Goal: Information Seeking & Learning: Learn about a topic

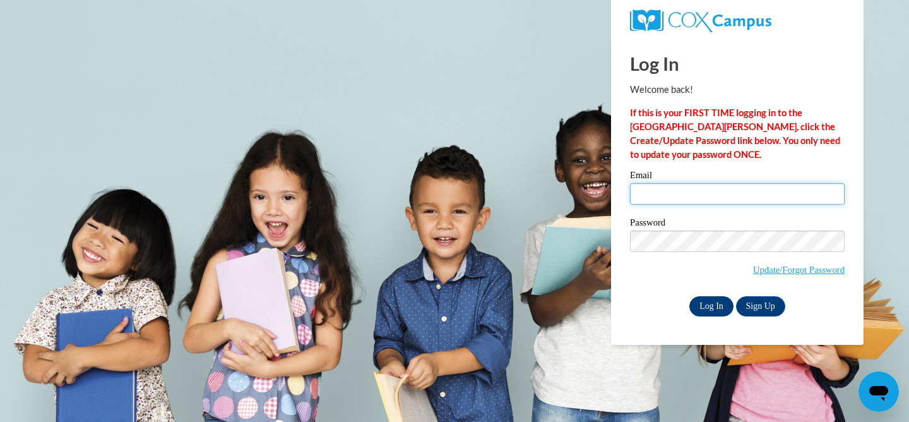
type input "hawleym@ripon.k12.wi.us"
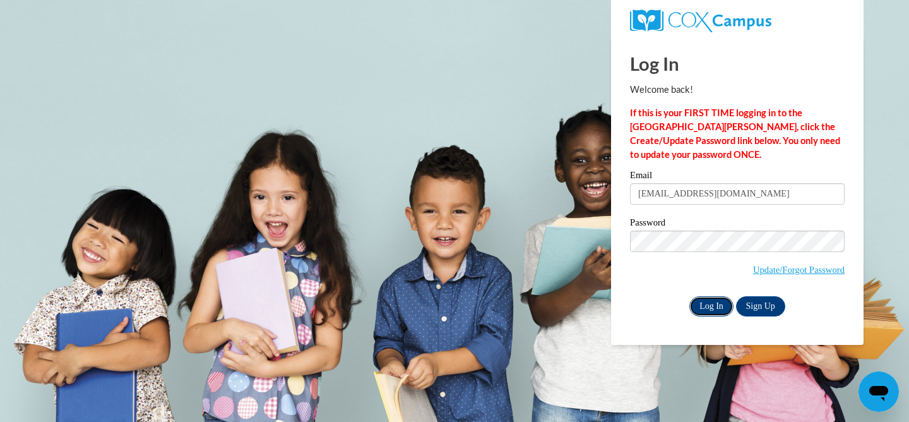
click at [711, 306] on input "Log In" at bounding box center [711, 306] width 44 height 20
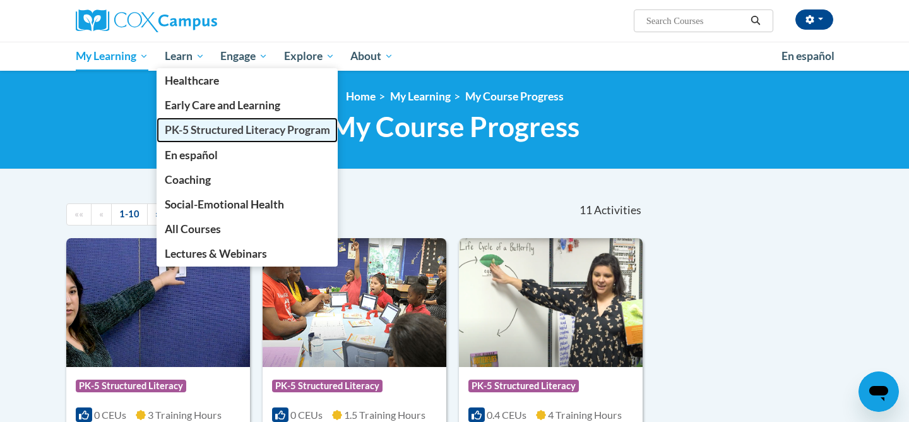
click at [206, 133] on span "PK-5 Structured Literacy Program" at bounding box center [247, 129] width 165 height 13
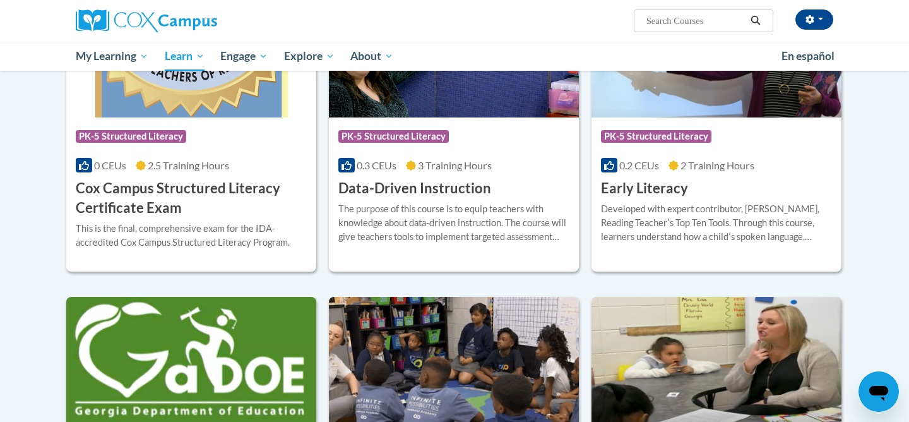
scroll to position [503, 0]
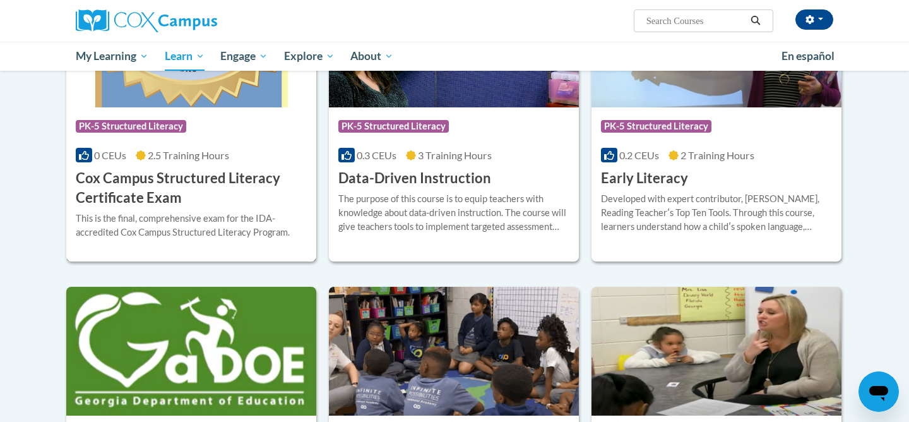
click at [182, 186] on h3 "Cox Campus Structured Literacy Certificate Exam" at bounding box center [191, 188] width 231 height 39
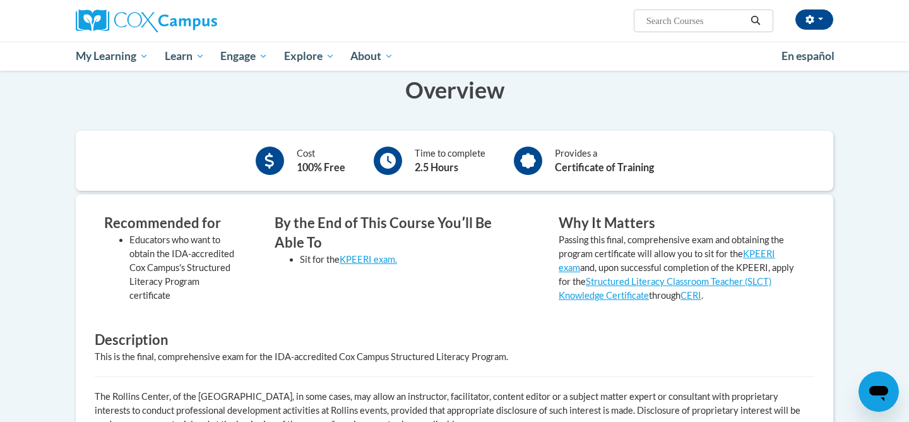
scroll to position [100, 0]
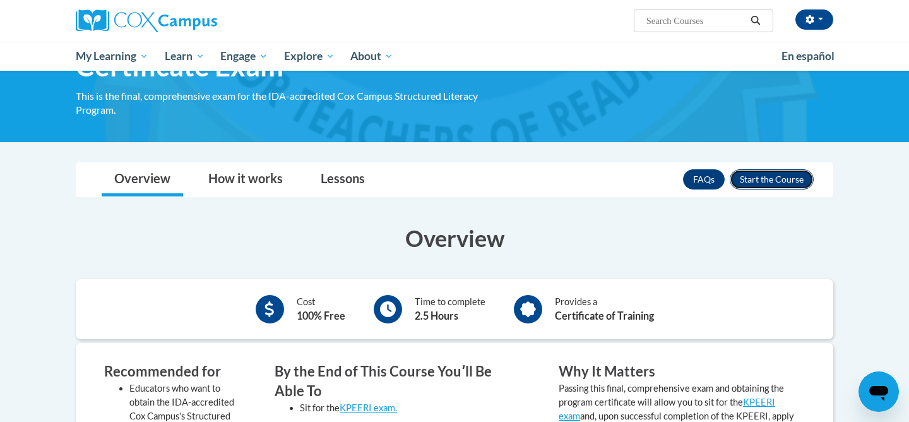
click at [779, 185] on button "Enroll" at bounding box center [772, 179] width 84 height 20
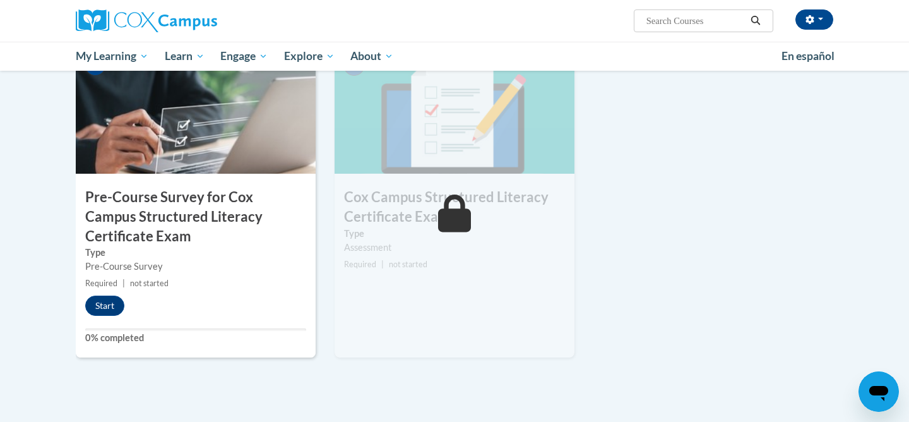
scroll to position [355, 0]
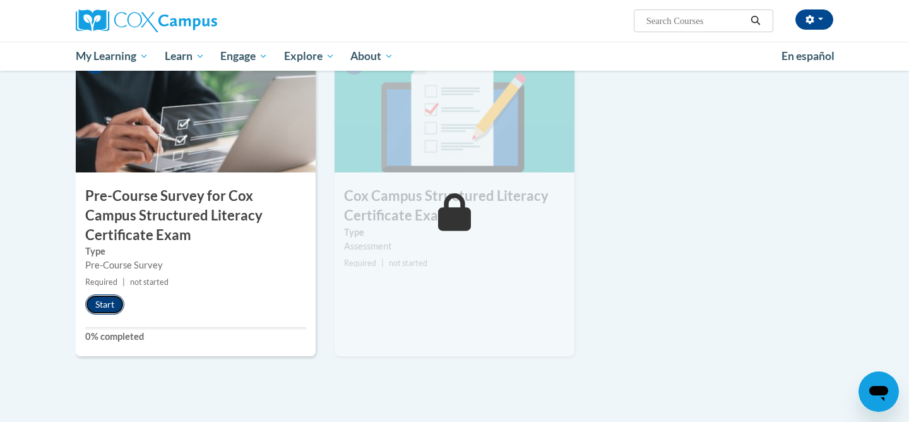
click at [97, 295] on button "Start" at bounding box center [104, 304] width 39 height 20
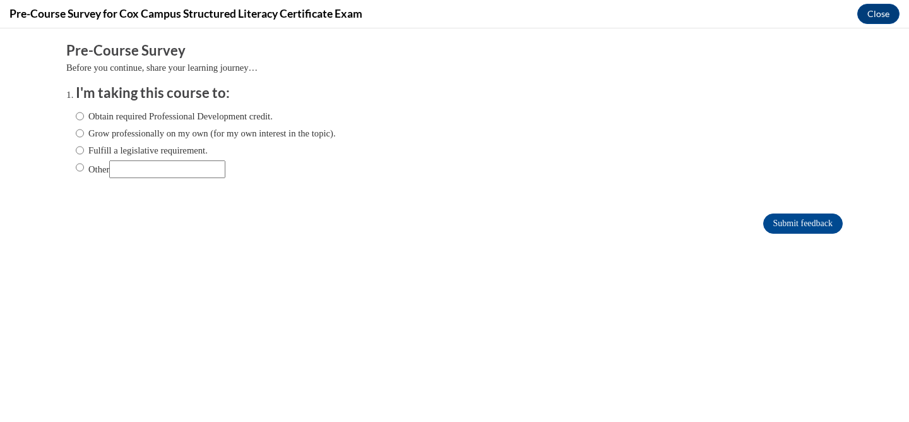
scroll to position [0, 0]
click at [148, 117] on label "Obtain required Professional Development credit." at bounding box center [174, 116] width 197 height 14
click at [84, 117] on input "Obtain required Professional Development credit." at bounding box center [80, 116] width 8 height 14
radio input "true"
click at [784, 234] on form "Pre-Course Survey Before you continue, share your learning journey… I'm taking …" at bounding box center [454, 144] width 776 height 206
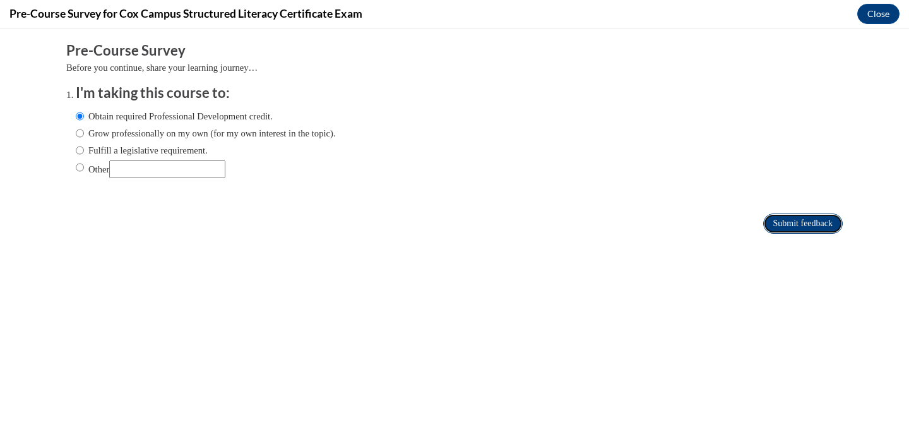
click at [784, 222] on input "Submit feedback" at bounding box center [803, 223] width 80 height 20
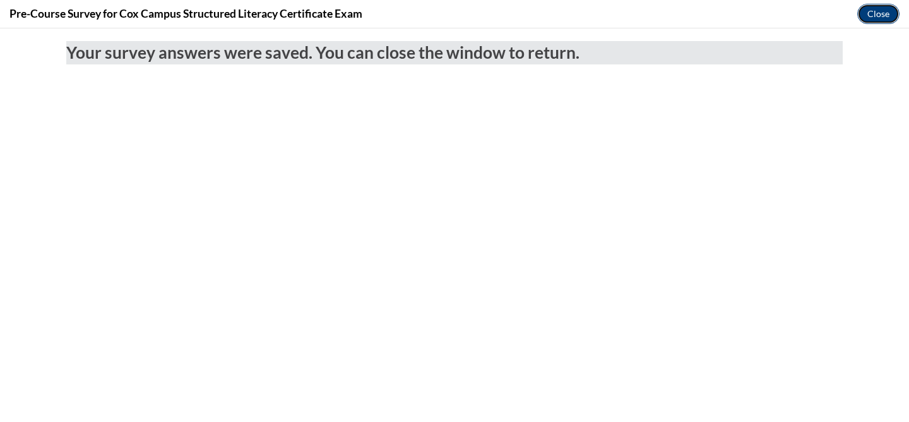
click at [871, 17] on button "Close" at bounding box center [878, 14] width 42 height 20
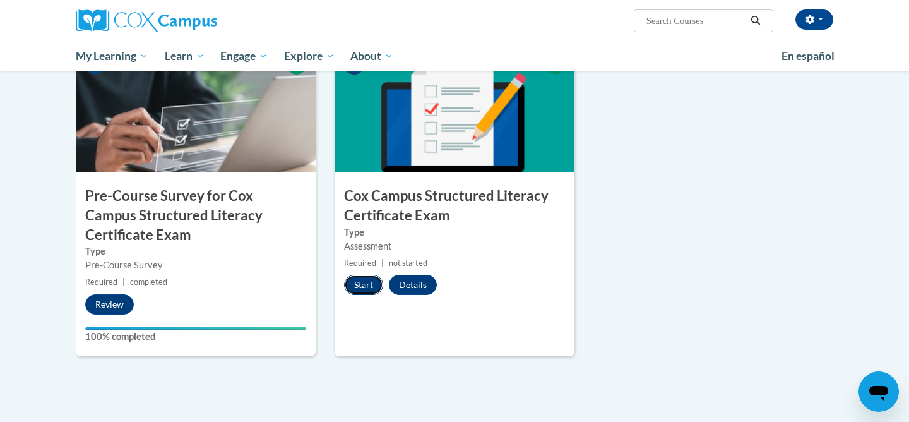
click at [367, 286] on button "Start" at bounding box center [363, 285] width 39 height 20
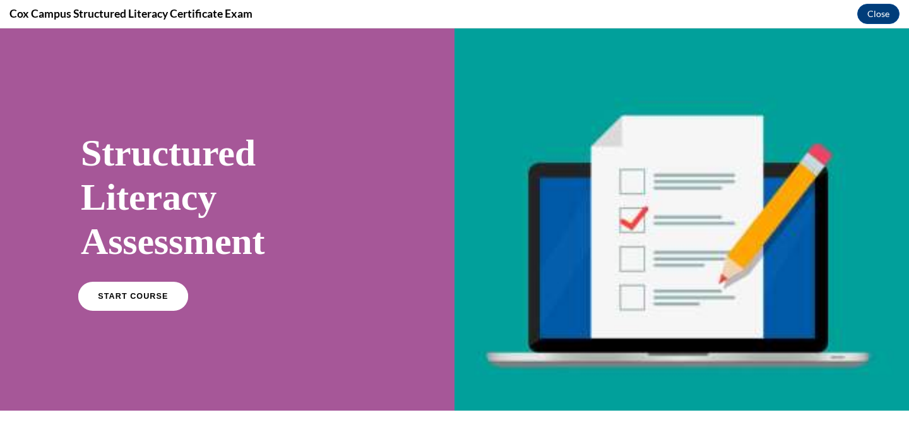
click at [133, 307] on link "START COURSE" at bounding box center [133, 296] width 110 height 29
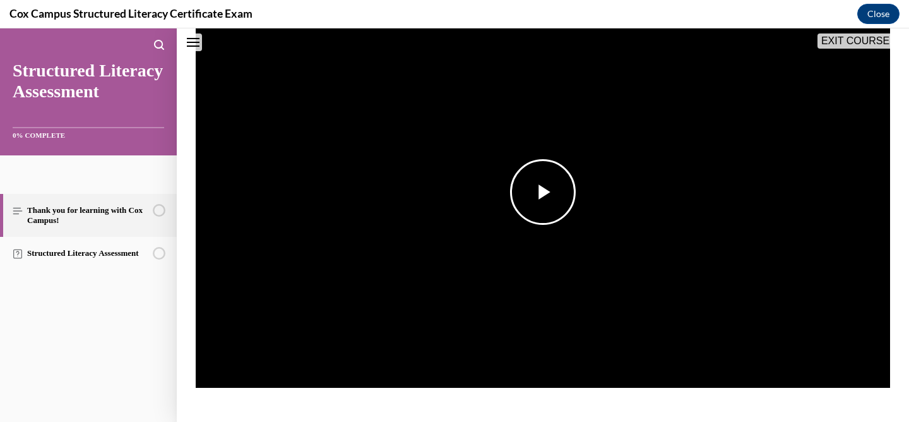
click at [434, 122] on img "Video player" at bounding box center [543, 192] width 694 height 391
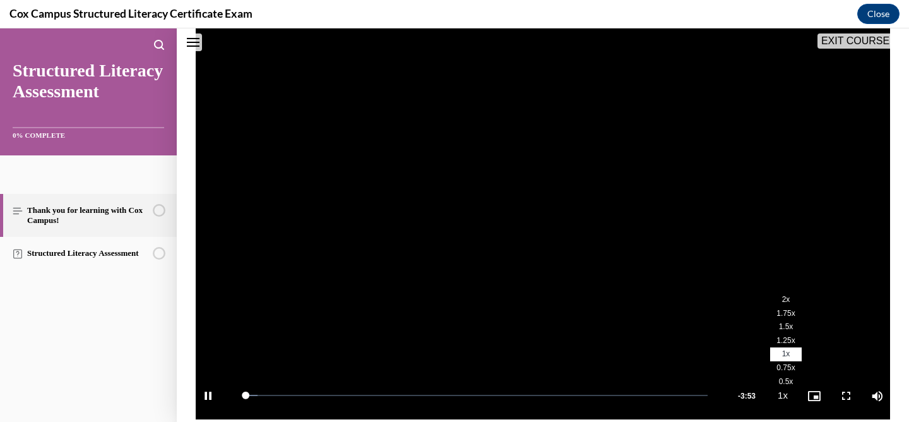
click at [792, 300] on li "2x" at bounding box center [786, 300] width 32 height 14
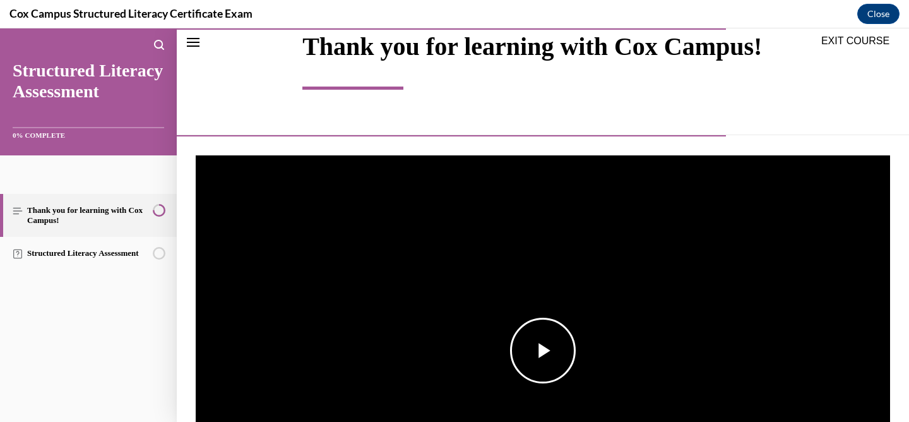
scroll to position [539, 0]
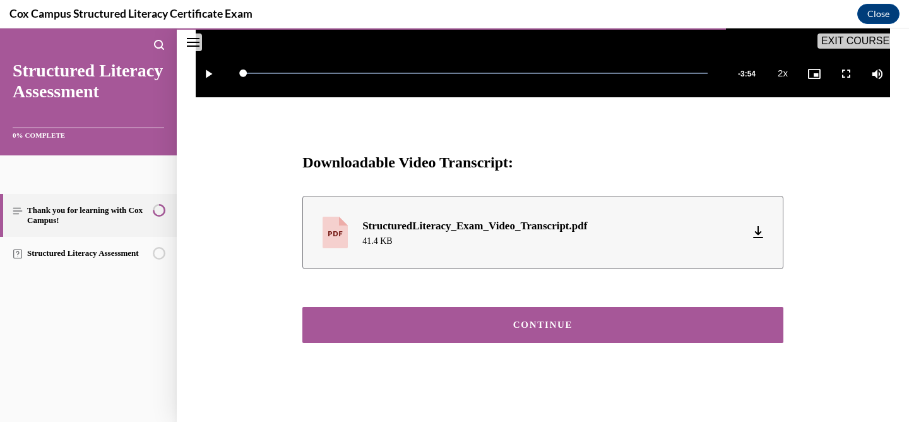
click at [459, 326] on div "CONTINUE" at bounding box center [543, 324] width 442 height 9
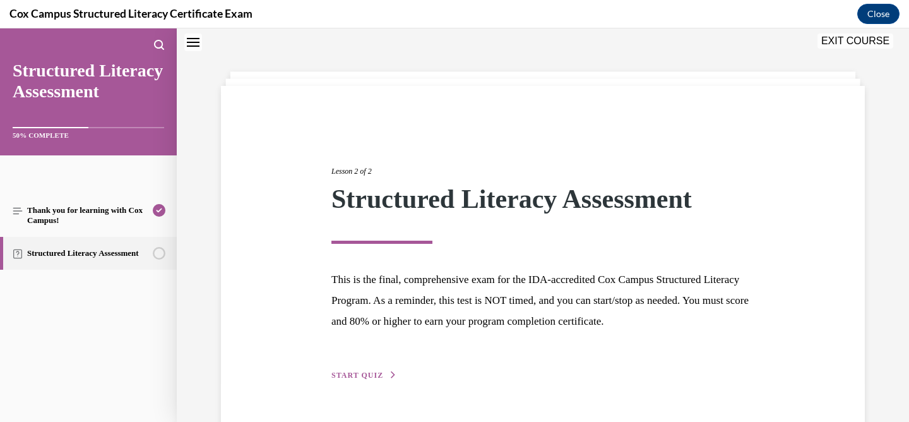
scroll to position [74, 0]
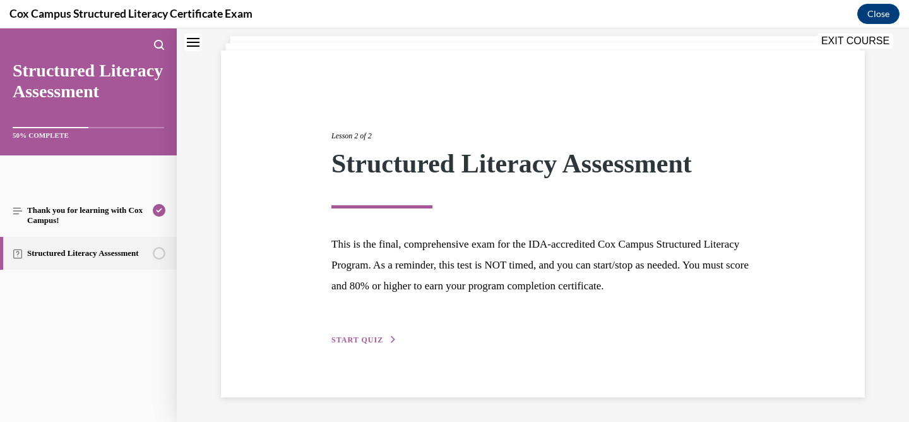
click at [347, 335] on span "START QUIZ" at bounding box center [357, 339] width 52 height 9
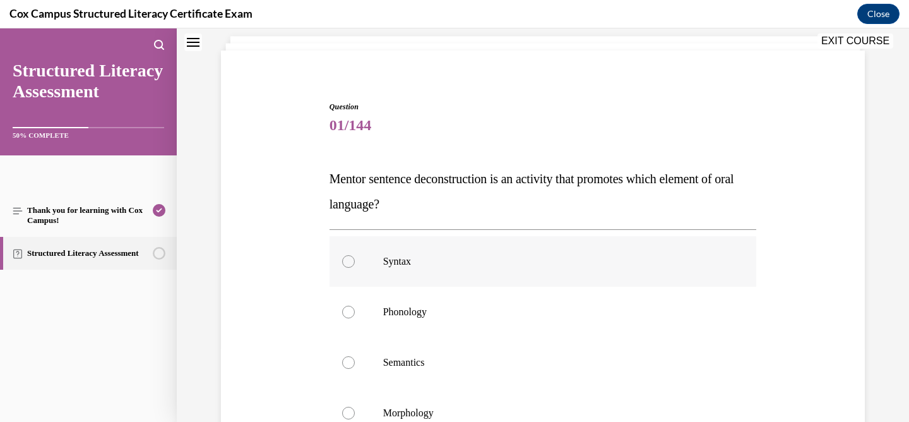
click at [372, 268] on label "Syntax" at bounding box center [542, 261] width 427 height 50
click at [355, 268] on input "Syntax" at bounding box center [348, 261] width 13 height 13
radio input "true"
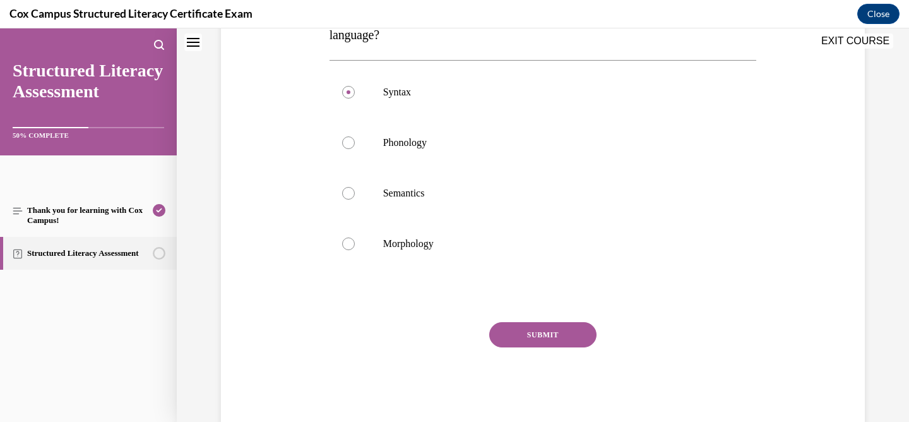
click at [507, 340] on button "SUBMIT" at bounding box center [542, 334] width 107 height 25
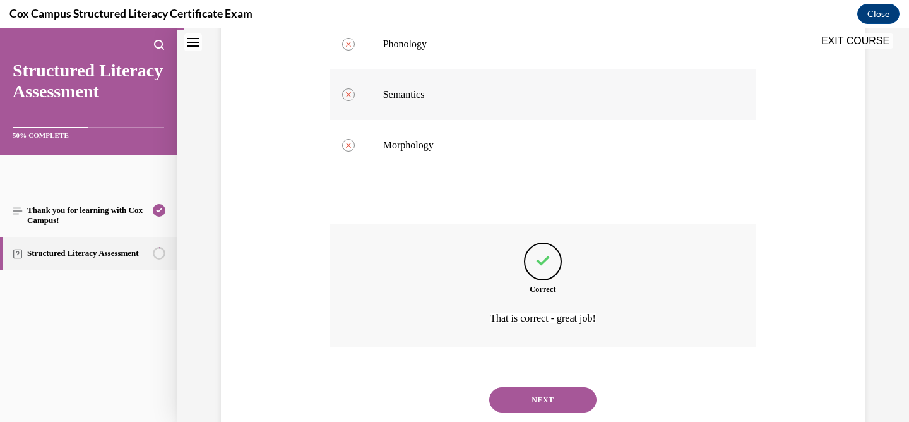
scroll to position [377, 0]
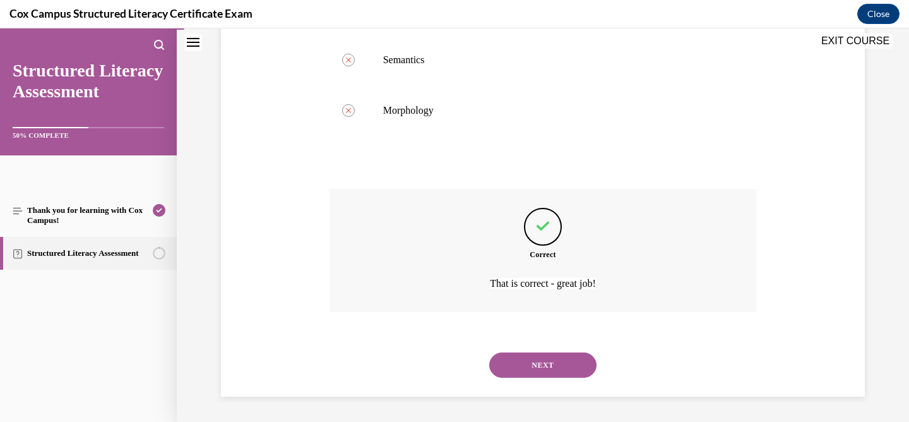
click at [525, 374] on button "NEXT" at bounding box center [542, 364] width 107 height 25
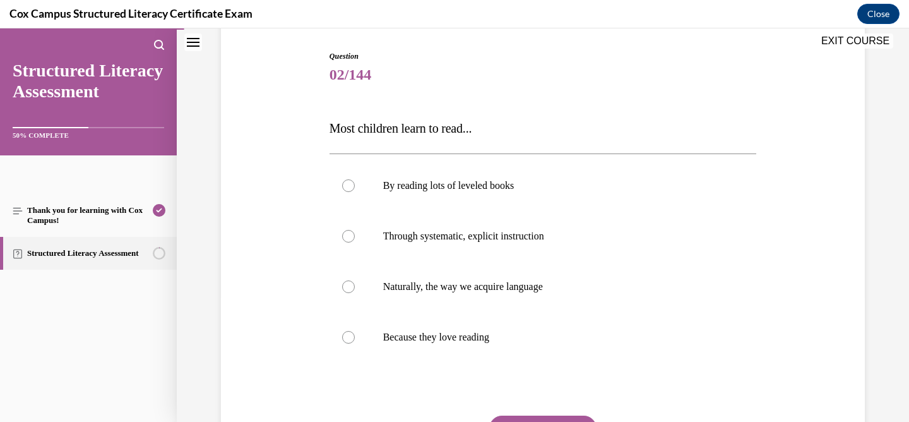
scroll to position [132, 0]
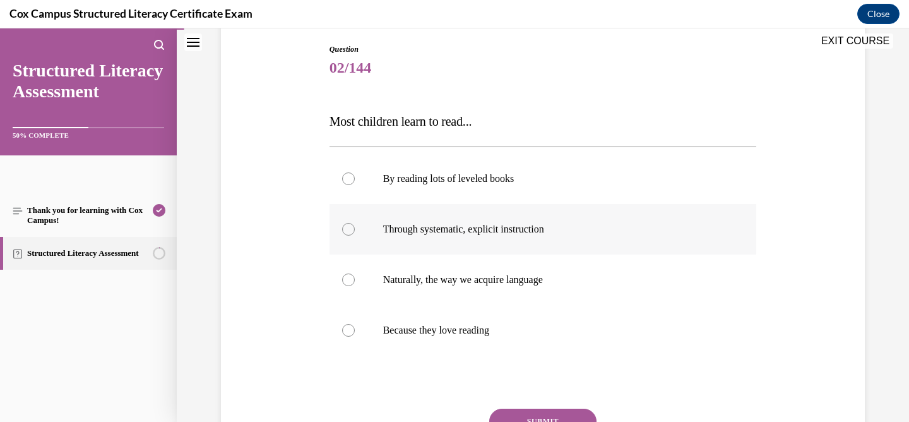
click at [448, 245] on label "Through systematic, explicit instruction" at bounding box center [542, 229] width 427 height 50
click at [355, 235] on input "Through systematic, explicit instruction" at bounding box center [348, 229] width 13 height 13
radio input "true"
click at [517, 410] on button "SUBMIT" at bounding box center [542, 420] width 107 height 25
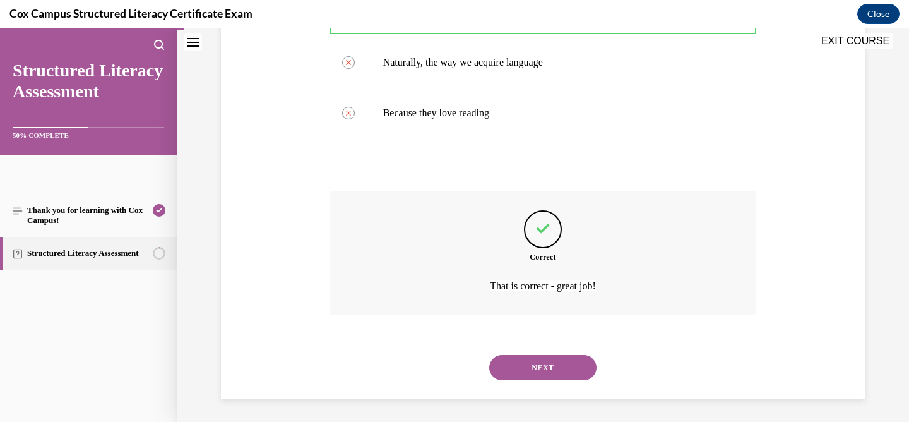
scroll to position [352, 0]
click at [524, 382] on div "NEXT" at bounding box center [542, 365] width 427 height 50
click at [524, 368] on button "NEXT" at bounding box center [542, 364] width 107 height 25
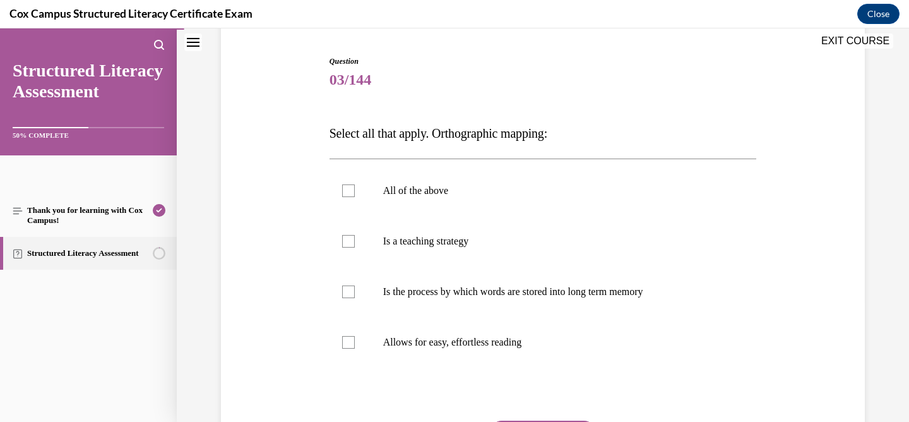
scroll to position [126, 0]
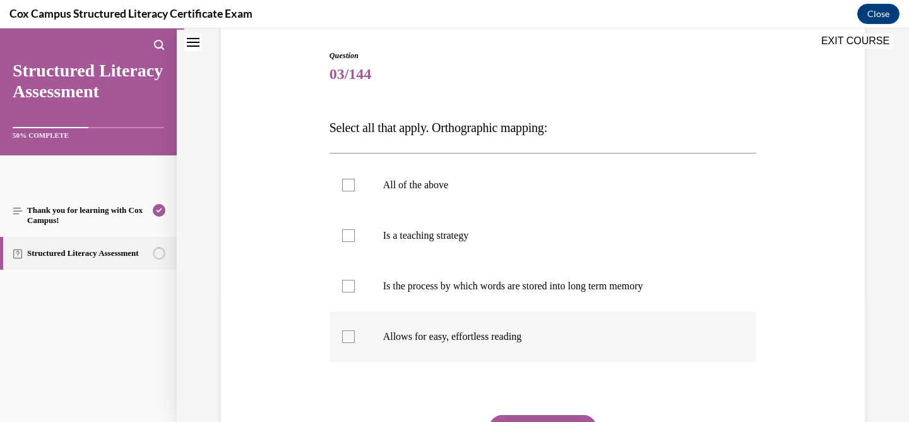
click at [504, 330] on p "Allows for easy, effortless reading" at bounding box center [554, 336] width 342 height 13
click at [355, 330] on input "Allows for easy, effortless reading" at bounding box center [348, 336] width 13 height 13
checkbox input "true"
click at [452, 276] on label "Is the process by which words are stored into long term memory" at bounding box center [542, 286] width 427 height 50
click at [355, 280] on input "Is the process by which words are stored into long term memory" at bounding box center [348, 286] width 13 height 13
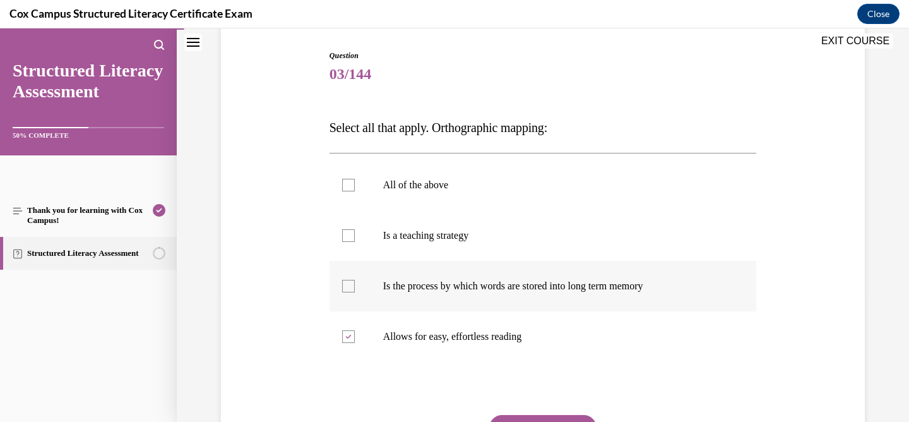
checkbox input "true"
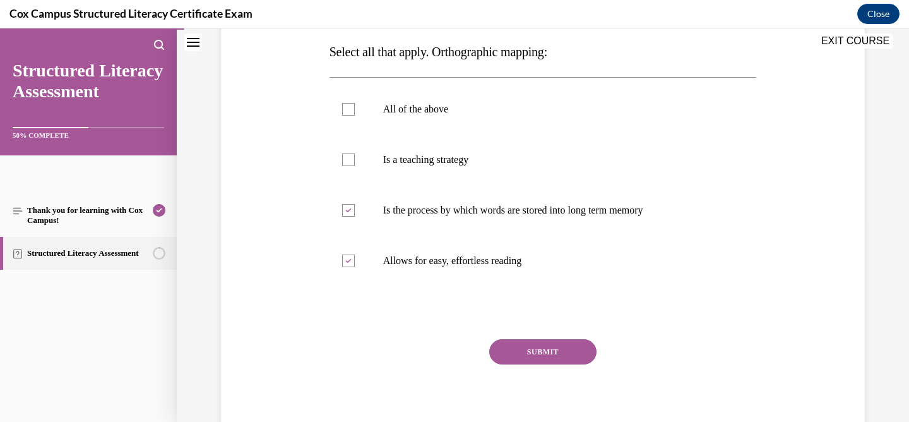
click at [522, 335] on div "Question 03/144 Select all that apply. Orthographic mapping: All of the above I…" at bounding box center [542, 208] width 427 height 468
click at [522, 347] on button "SUBMIT" at bounding box center [542, 351] width 107 height 25
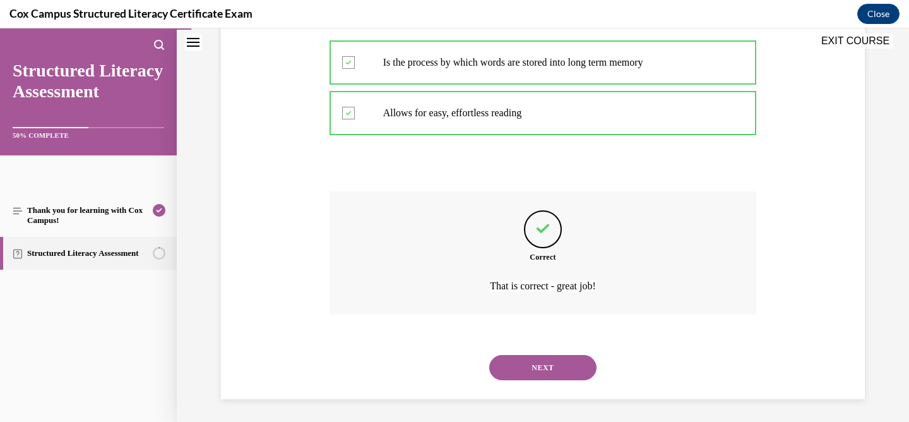
scroll to position [352, 0]
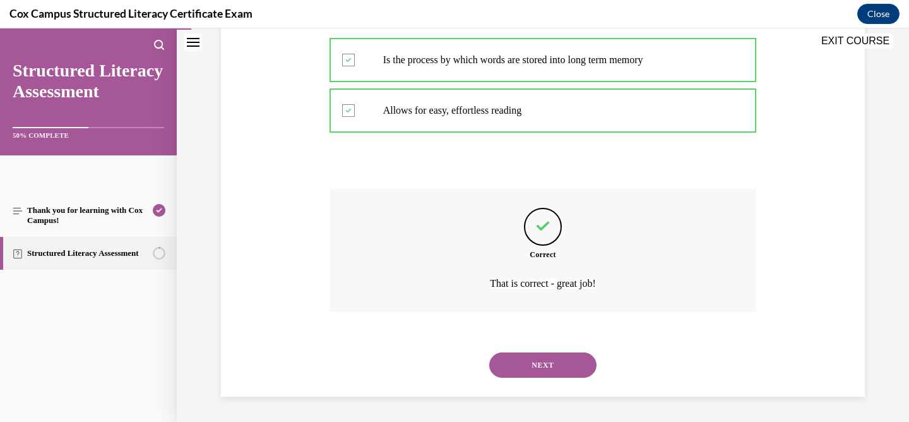
click at [530, 365] on button "NEXT" at bounding box center [542, 364] width 107 height 25
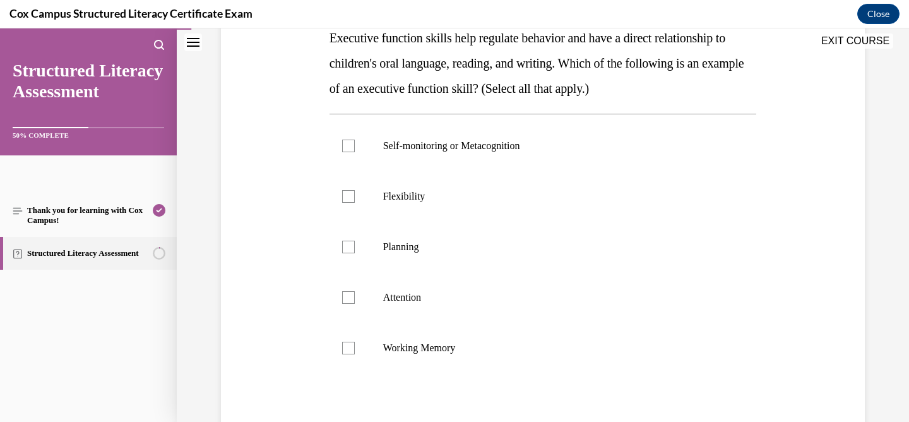
scroll to position [216, 0]
click at [440, 157] on label "Self-monitoring or Metacognition" at bounding box center [542, 145] width 427 height 50
click at [355, 151] on input "Self-monitoring or Metacognition" at bounding box center [348, 145] width 13 height 13
checkbox input "true"
click at [439, 191] on p "Flexibility" at bounding box center [554, 195] width 342 height 13
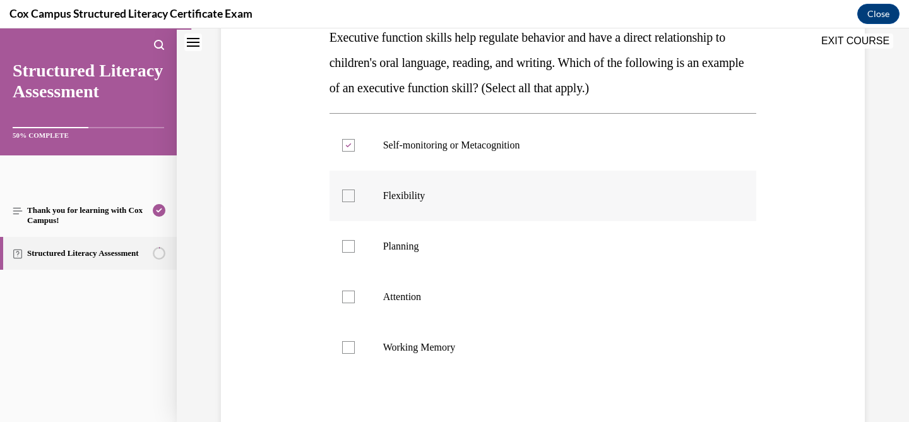
click at [355, 191] on input "Flexibility" at bounding box center [348, 195] width 13 height 13
checkbox input "true"
click at [439, 244] on p "Planning" at bounding box center [554, 246] width 342 height 13
click at [355, 244] on input "Planning" at bounding box center [348, 246] width 13 height 13
checkbox input "true"
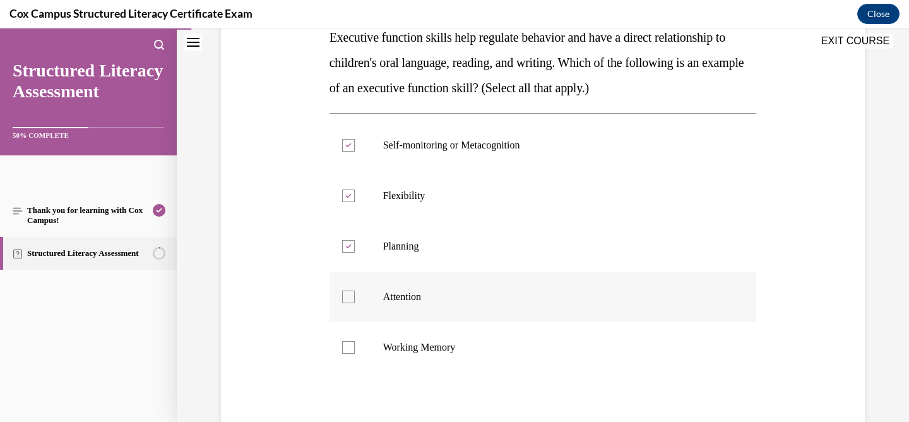
click at [434, 283] on label "Attention" at bounding box center [542, 296] width 427 height 50
click at [355, 290] on input "Attention" at bounding box center [348, 296] width 13 height 13
checkbox input "true"
click at [433, 352] on p "Working Memory" at bounding box center [554, 347] width 342 height 13
click at [355, 352] on input "Working Memory" at bounding box center [348, 347] width 13 height 13
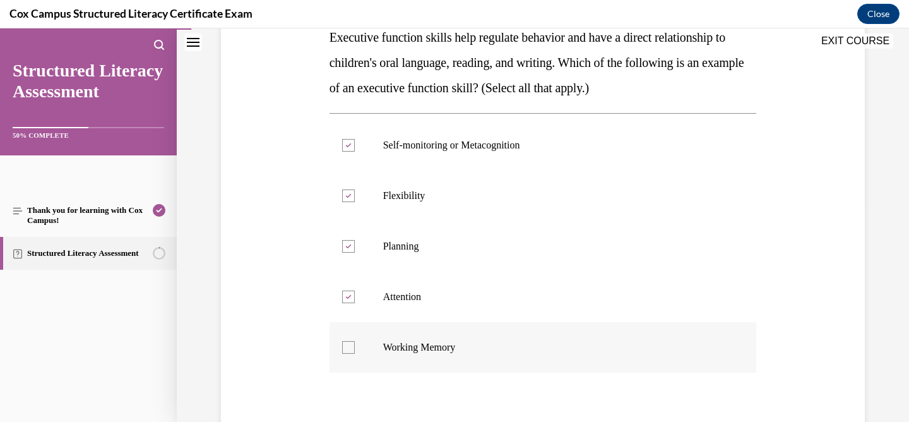
checkbox input "true"
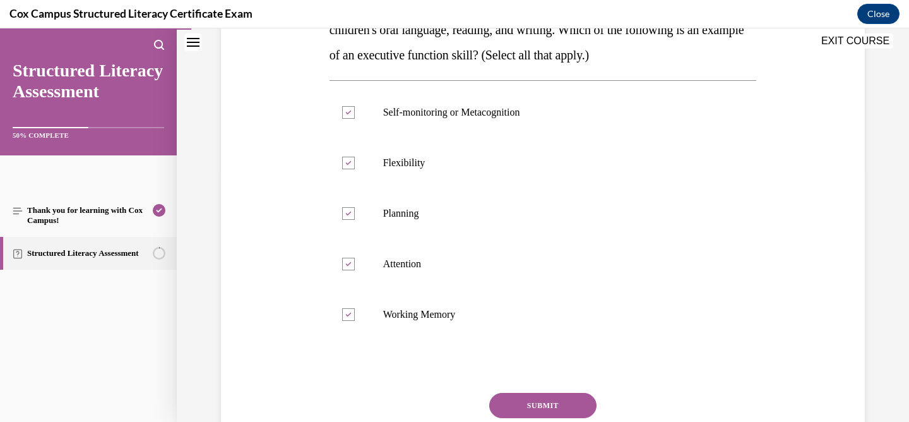
click at [522, 401] on button "SUBMIT" at bounding box center [542, 405] width 107 height 25
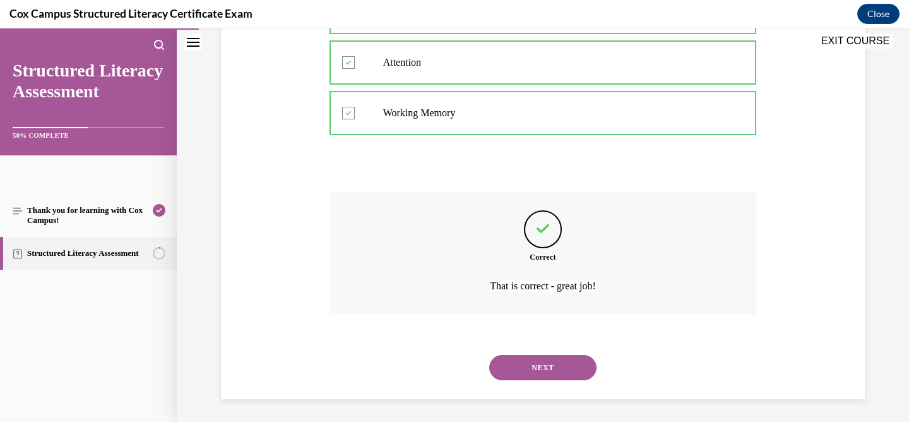
scroll to position [453, 0]
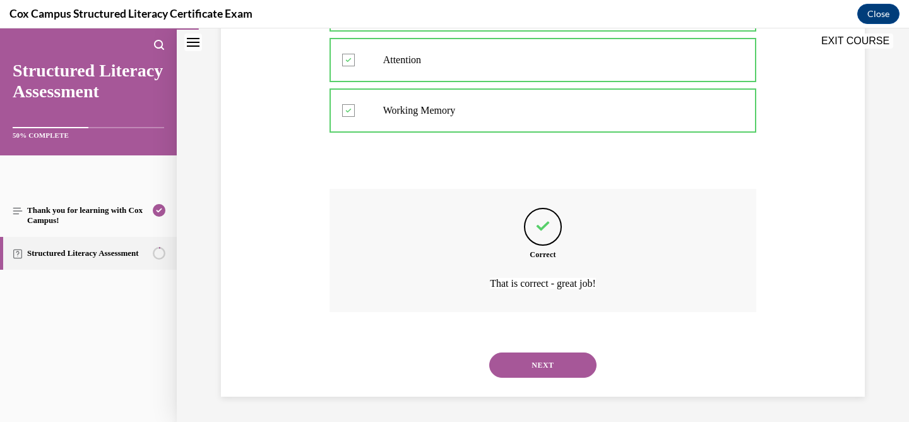
click at [545, 372] on button "NEXT" at bounding box center [542, 364] width 107 height 25
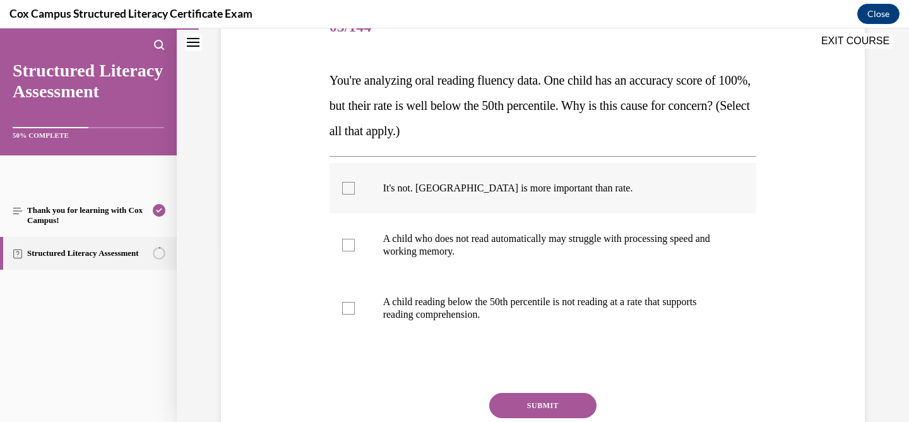
scroll to position [176, 0]
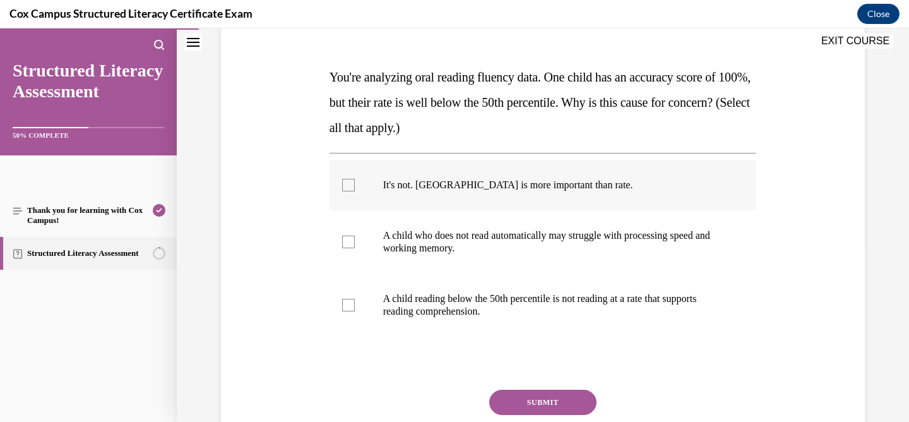
click at [480, 253] on p "A child who does not read automatically may struggle with processing speed and …" at bounding box center [554, 241] width 342 height 25
click at [355, 248] on input "A child who does not read automatically may struggle with processing speed and …" at bounding box center [348, 241] width 13 height 13
checkbox input "true"
click at [469, 304] on span "A child reading below the 50th percentile is not reading at a rate that support…" at bounding box center [540, 304] width 314 height 23
click at [355, 304] on input "A child reading below the 50th percentile is not reading at a rate that support…" at bounding box center [348, 305] width 13 height 13
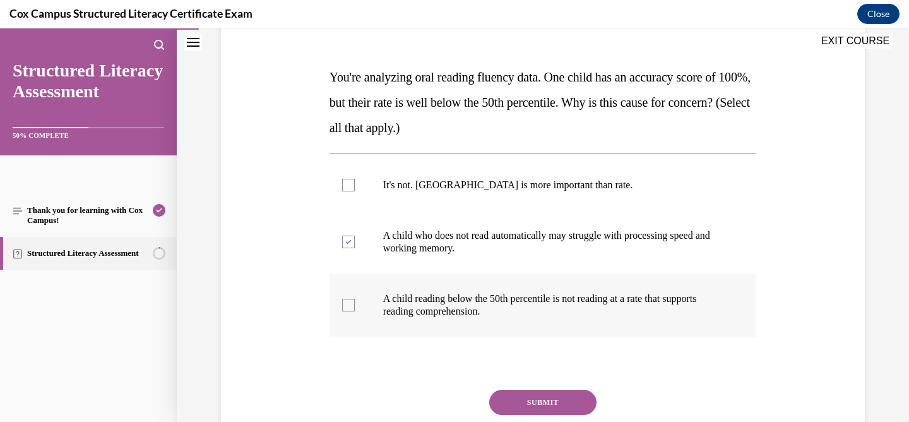
checkbox input "true"
click at [476, 251] on p "A child who does not read automatically may struggle with processing speed and …" at bounding box center [554, 241] width 342 height 25
click at [355, 248] on input "A child who does not read automatically may struggle with processing speed and …" at bounding box center [348, 241] width 13 height 13
checkbox input "false"
click at [504, 410] on button "SUBMIT" at bounding box center [542, 401] width 107 height 25
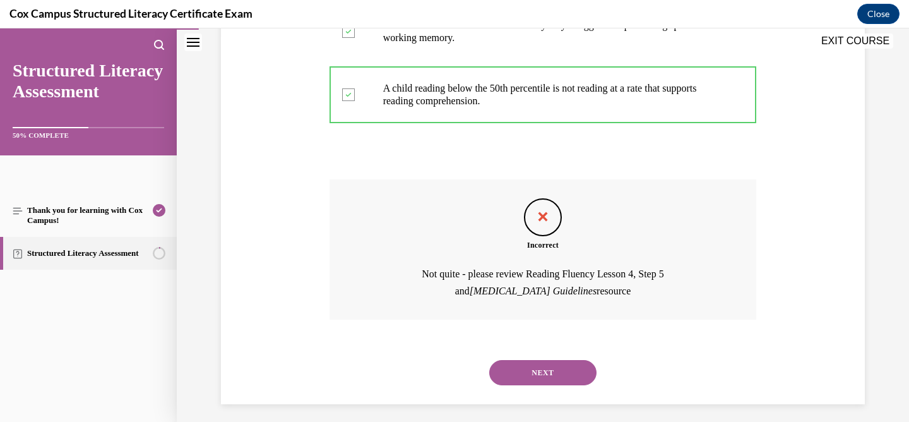
scroll to position [394, 0]
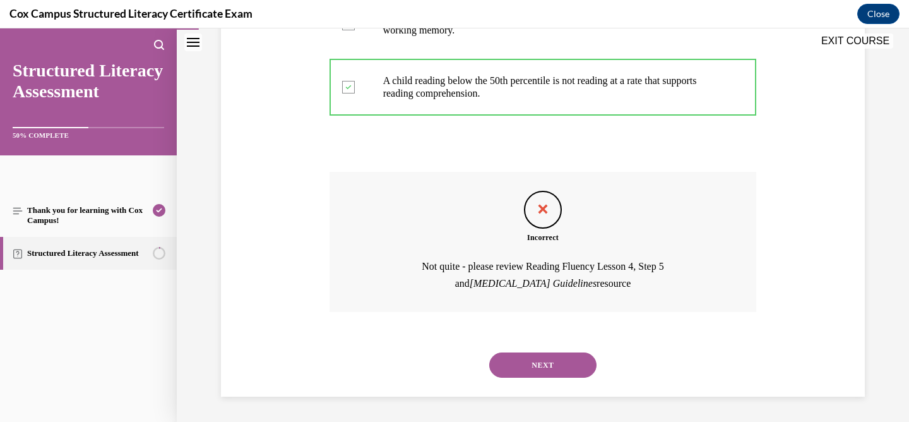
click at [518, 373] on button "NEXT" at bounding box center [542, 364] width 107 height 25
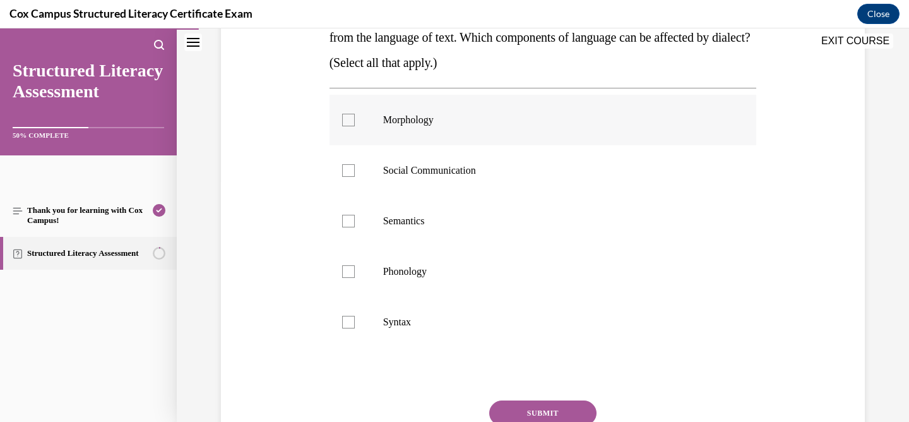
scroll to position [255, 0]
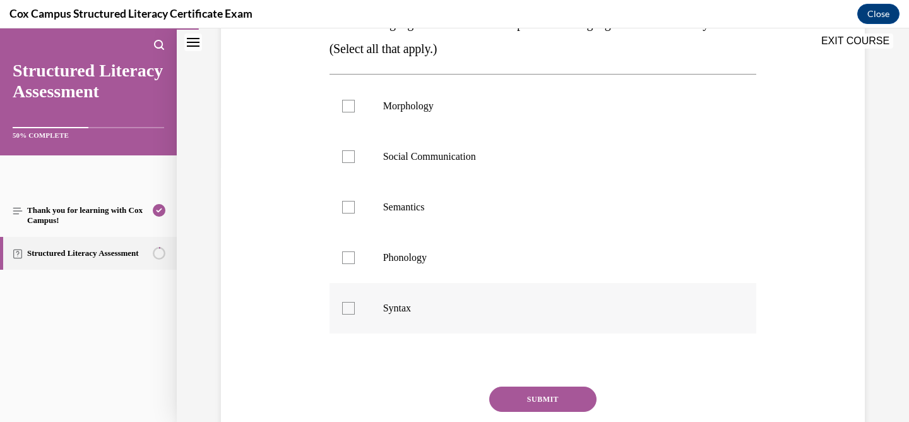
click at [394, 317] on label "Syntax" at bounding box center [542, 308] width 427 height 50
click at [355, 314] on input "Syntax" at bounding box center [348, 308] width 13 height 13
checkbox input "true"
click at [400, 244] on label "Phonology" at bounding box center [542, 257] width 427 height 50
click at [355, 251] on input "Phonology" at bounding box center [348, 257] width 13 height 13
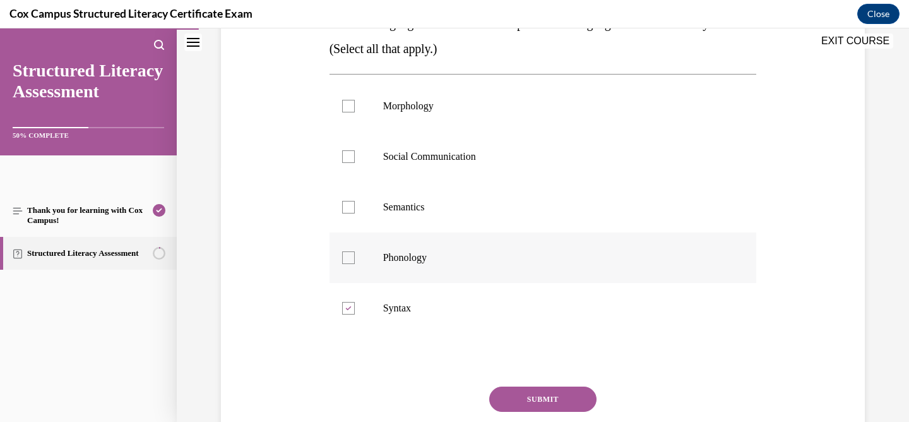
checkbox input "true"
click at [400, 208] on p "Semantics" at bounding box center [554, 207] width 342 height 13
click at [355, 208] on input "Semantics" at bounding box center [348, 207] width 13 height 13
checkbox input "true"
click at [412, 153] on p "Social Communication" at bounding box center [554, 156] width 342 height 13
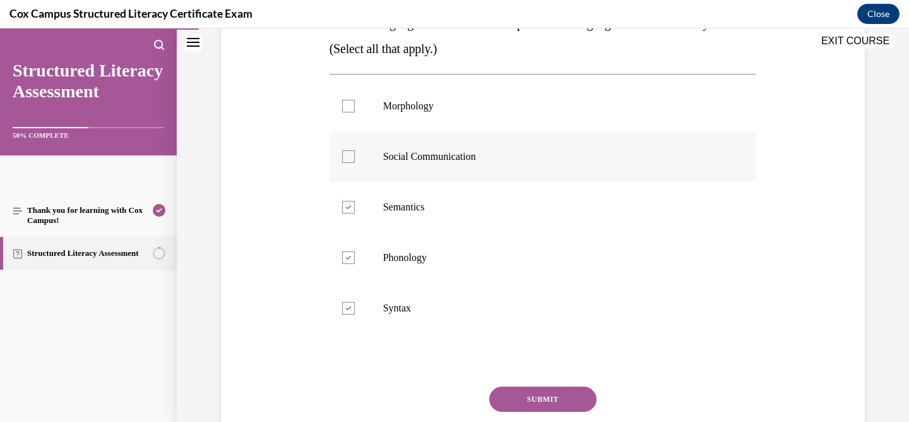
click at [355, 153] on input "Social Communication" at bounding box center [348, 156] width 13 height 13
checkbox input "true"
click at [417, 109] on span "Morphology" at bounding box center [408, 105] width 50 height 11
click at [355, 109] on input "Morphology" at bounding box center [348, 106] width 13 height 13
checkbox input "true"
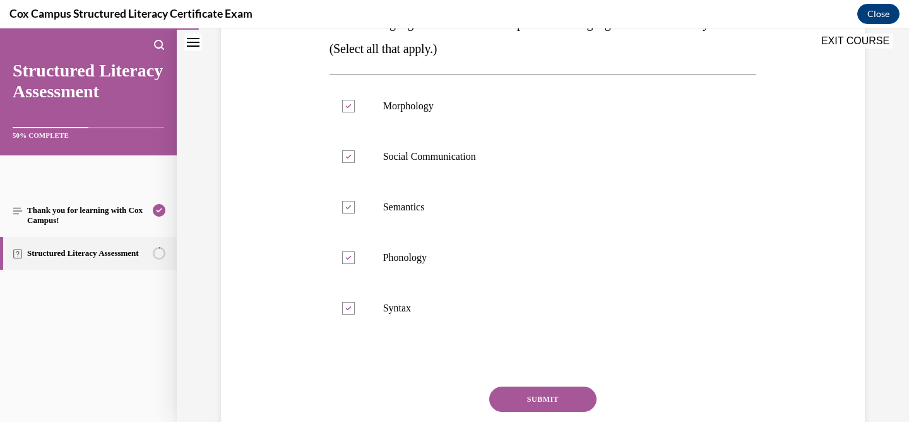
click at [499, 395] on button "SUBMIT" at bounding box center [542, 398] width 107 height 25
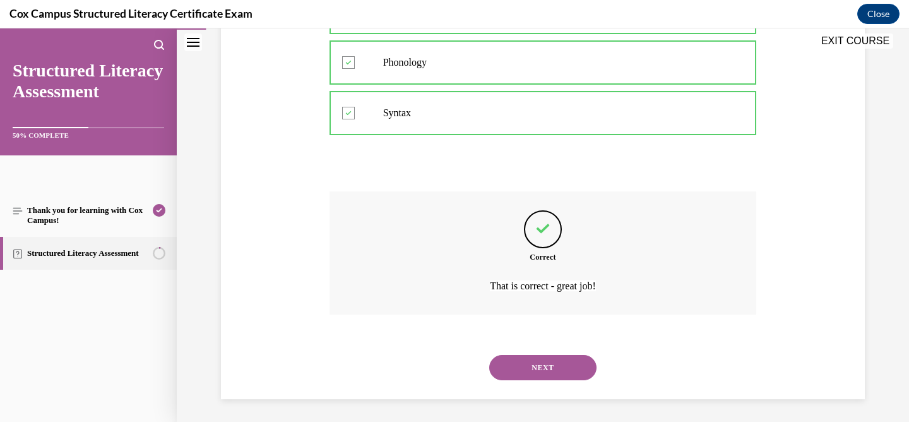
scroll to position [453, 0]
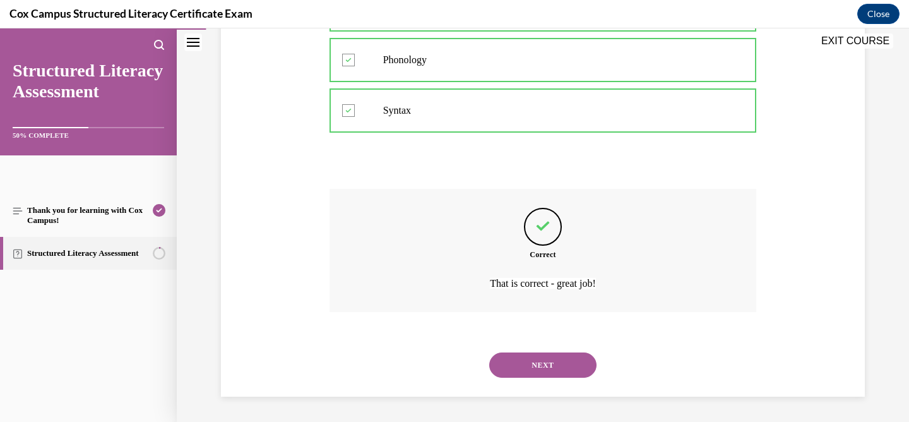
click at [519, 357] on button "NEXT" at bounding box center [542, 364] width 107 height 25
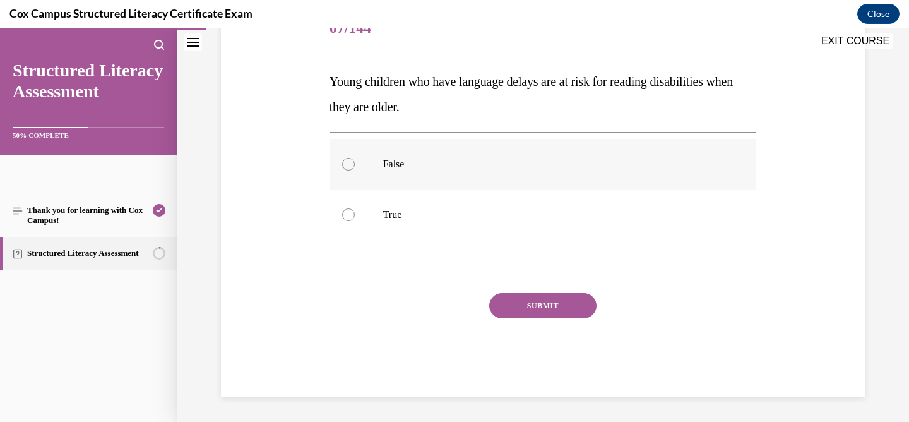
scroll to position [140, 0]
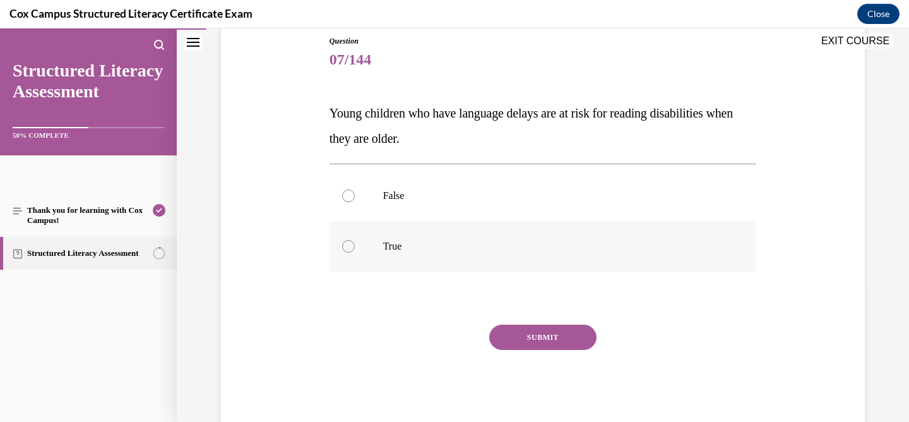
click at [442, 252] on p "True" at bounding box center [554, 246] width 342 height 13
click at [355, 252] on input "True" at bounding box center [348, 246] width 13 height 13
radio input "true"
click at [525, 335] on button "SUBMIT" at bounding box center [542, 336] width 107 height 25
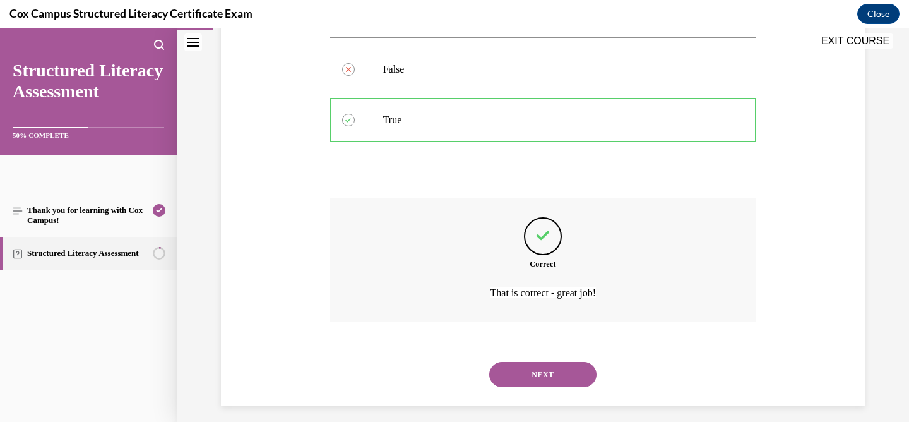
scroll to position [276, 0]
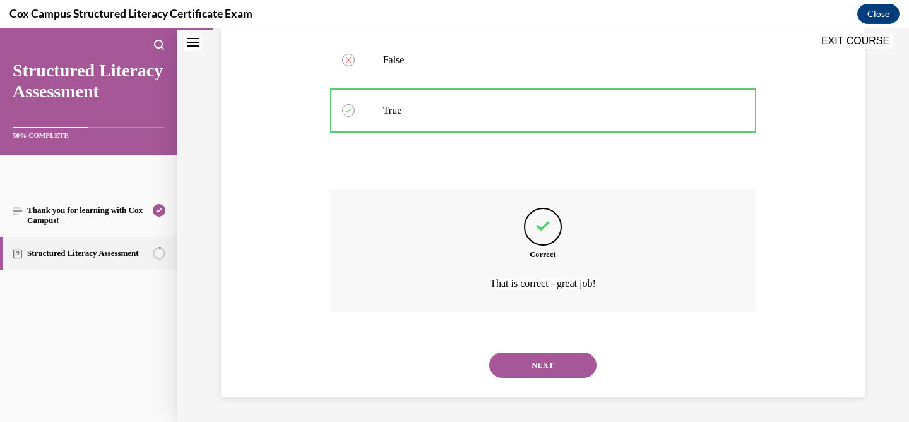
click at [507, 355] on button "NEXT" at bounding box center [542, 364] width 107 height 25
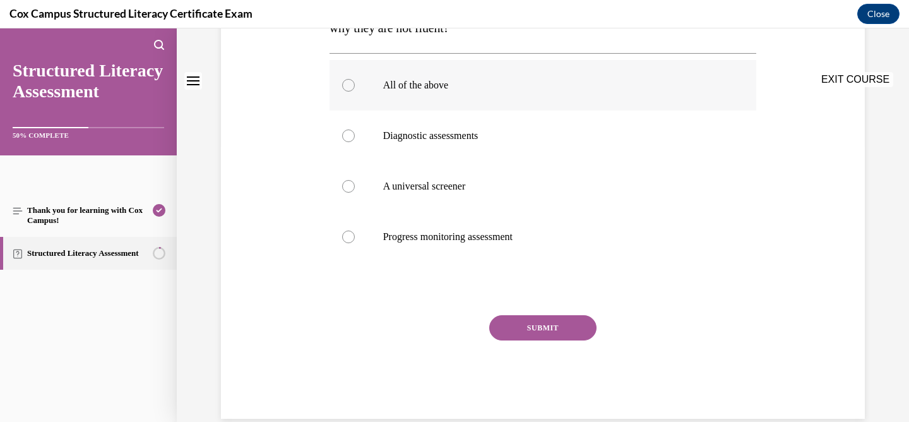
scroll to position [0, 0]
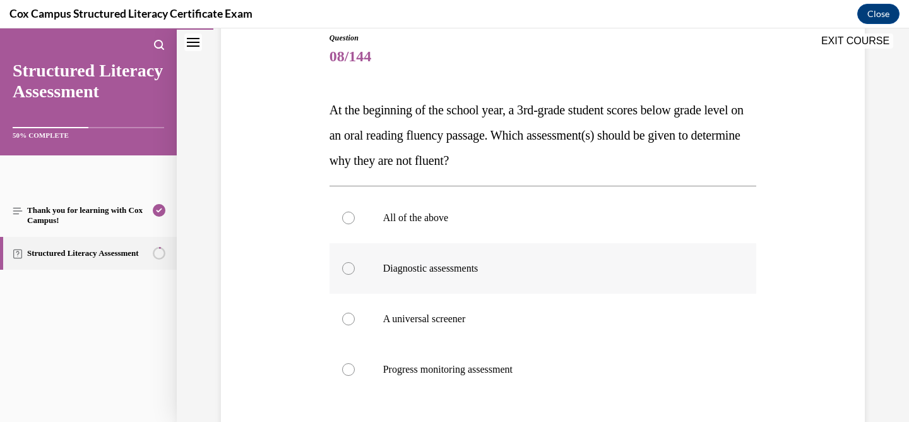
click at [390, 276] on label "Diagnostic assessments" at bounding box center [542, 268] width 427 height 50
click at [355, 275] on input "Diagnostic assessments" at bounding box center [348, 268] width 13 height 13
radio input "true"
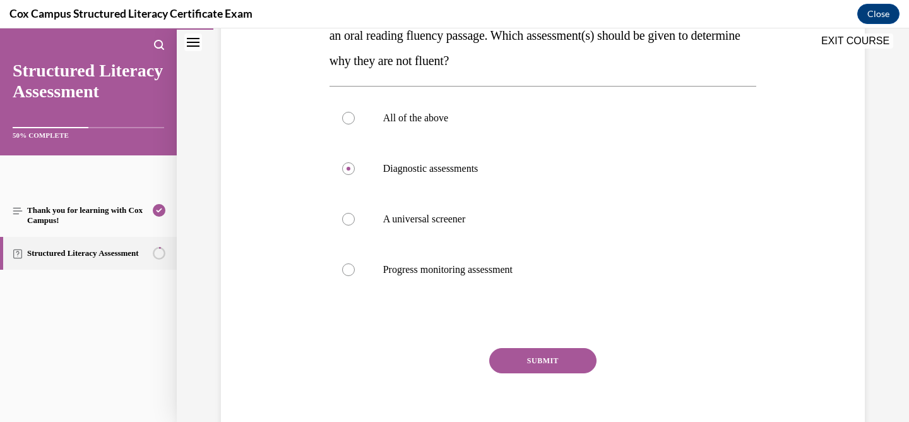
click at [518, 356] on button "SUBMIT" at bounding box center [542, 360] width 107 height 25
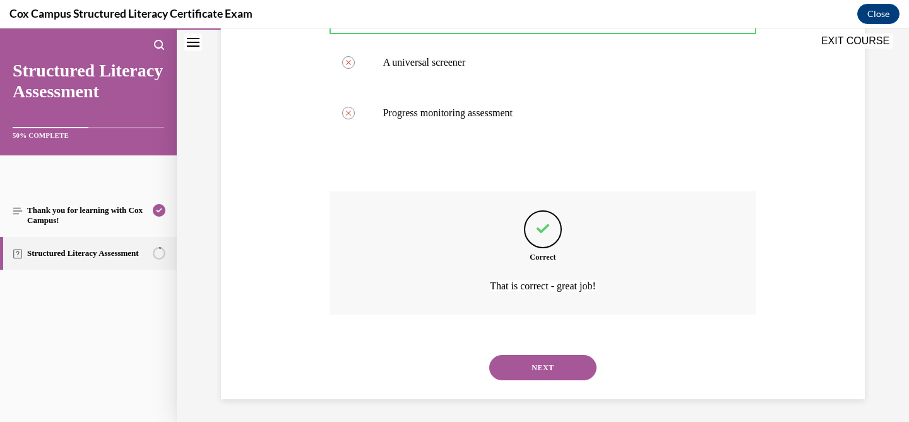
scroll to position [402, 0]
click at [513, 370] on button "NEXT" at bounding box center [542, 364] width 107 height 25
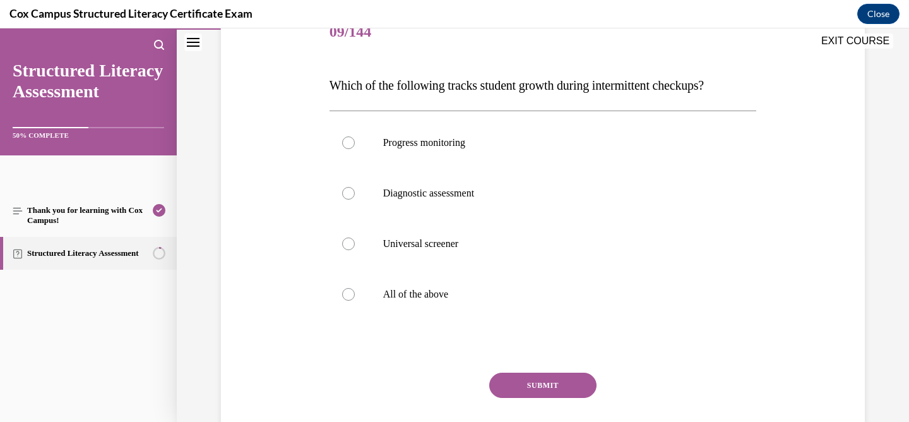
scroll to position [175, 0]
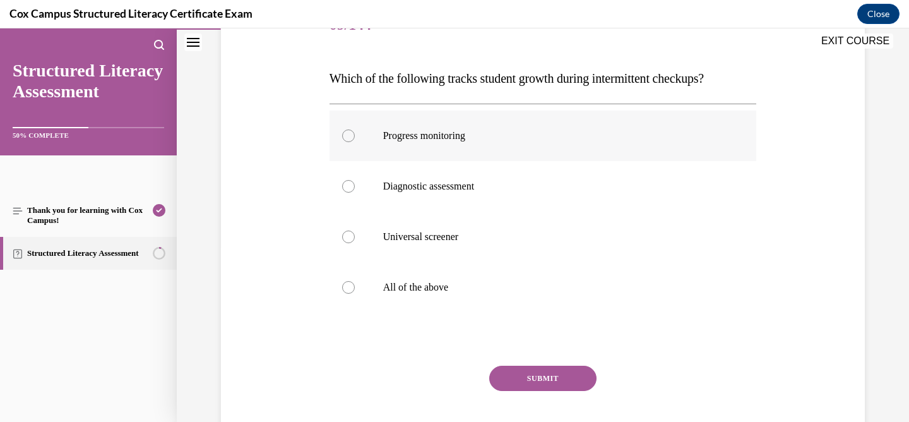
click at [499, 146] on label "Progress monitoring" at bounding box center [542, 135] width 427 height 50
click at [355, 142] on input "Progress monitoring" at bounding box center [348, 135] width 13 height 13
radio input "true"
click at [532, 376] on button "SUBMIT" at bounding box center [542, 377] width 107 height 25
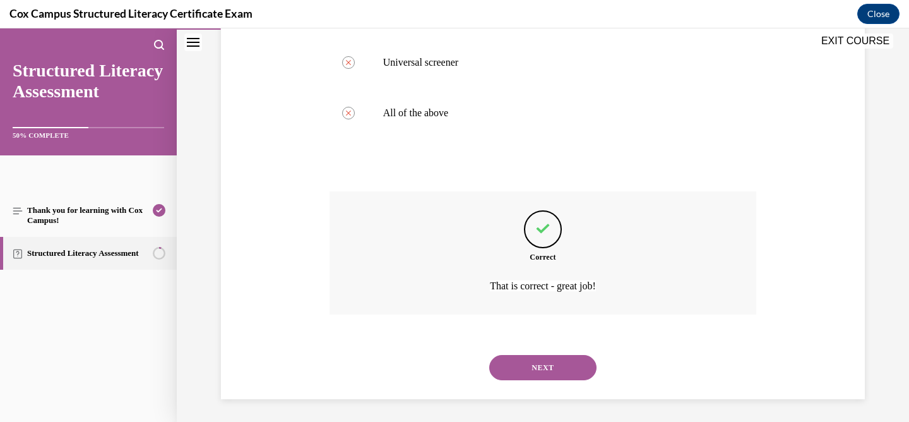
scroll to position [352, 0]
click at [554, 366] on button "NEXT" at bounding box center [542, 364] width 107 height 25
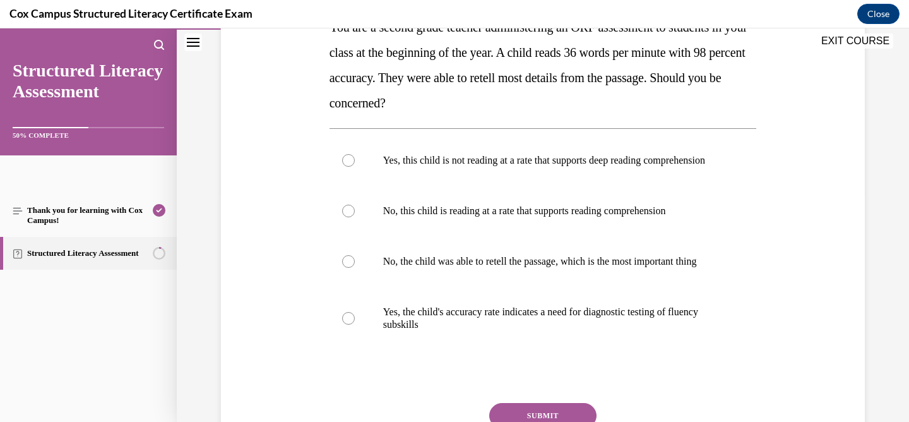
scroll to position [227, 0]
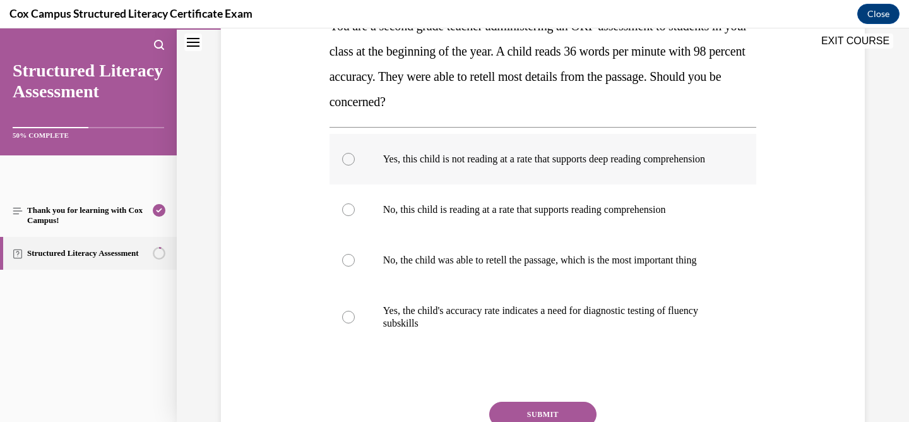
click at [491, 181] on label "Yes, this child is not reading at a rate that supports deep reading comprehensi…" at bounding box center [542, 159] width 427 height 50
click at [355, 165] on input "Yes, this child is not reading at a rate that supports deep reading comprehensi…" at bounding box center [348, 159] width 13 height 13
radio input "true"
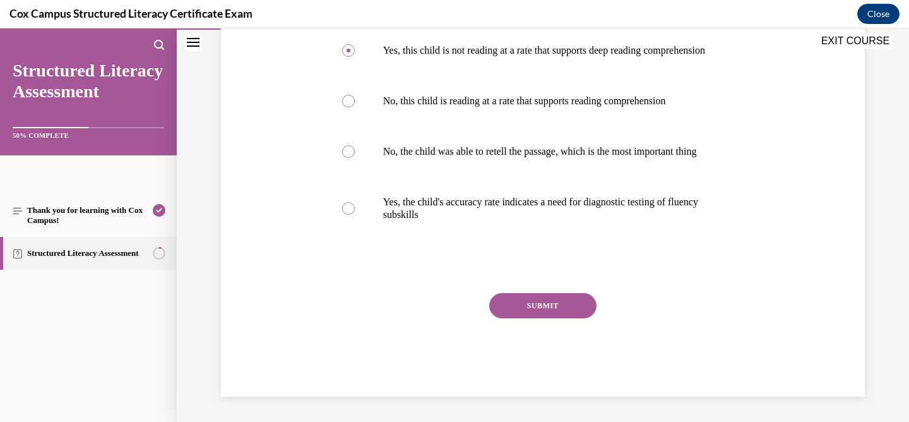
click at [523, 297] on button "SUBMIT" at bounding box center [542, 305] width 107 height 25
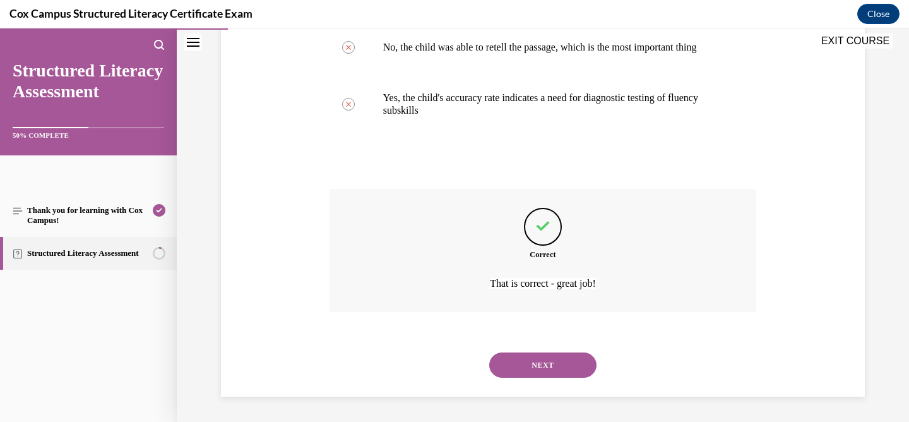
scroll to position [465, 0]
click at [527, 360] on button "NEXT" at bounding box center [542, 364] width 107 height 25
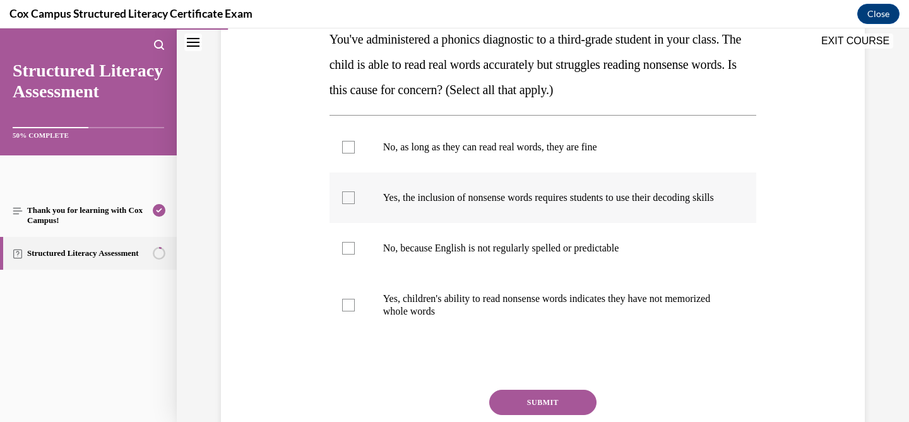
scroll to position [221, 0]
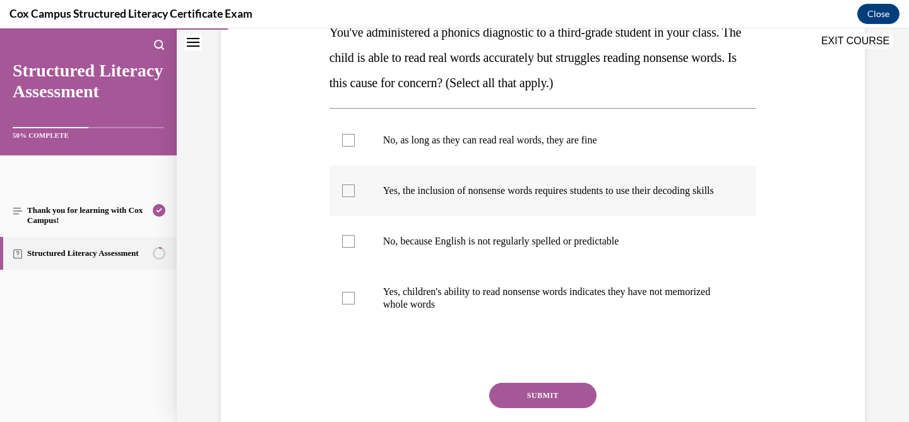
click at [421, 216] on label "Yes, the inclusion of nonsense words requires students to use their decoding sk…" at bounding box center [542, 190] width 427 height 50
click at [355, 197] on input "Yes, the inclusion of nonsense words requires students to use their decoding sk…" at bounding box center [348, 190] width 13 height 13
checkbox input "true"
click at [421, 325] on label "Yes, children's ability to read nonsense words indicates they have not memorize…" at bounding box center [542, 297] width 427 height 63
click at [355, 304] on input "Yes, children's ability to read nonsense words indicates they have not memorize…" at bounding box center [348, 298] width 13 height 13
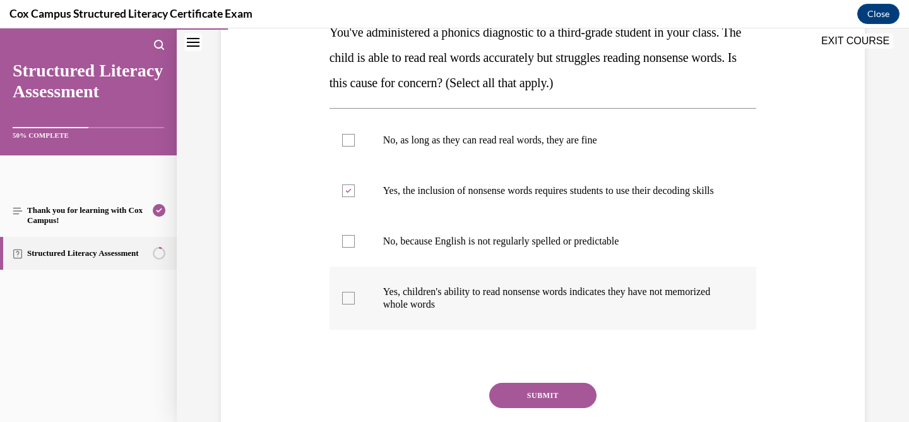
checkbox input "true"
click at [511, 408] on button "SUBMIT" at bounding box center [542, 395] width 107 height 25
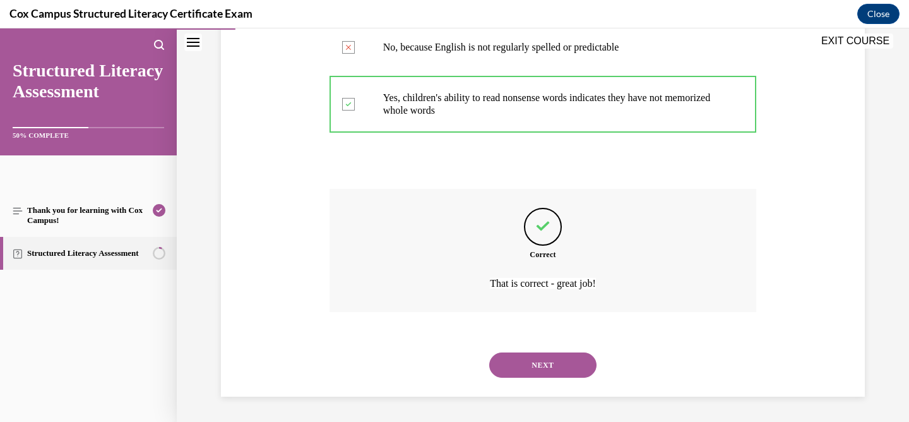
scroll to position [427, 0]
click at [522, 368] on button "NEXT" at bounding box center [542, 364] width 107 height 25
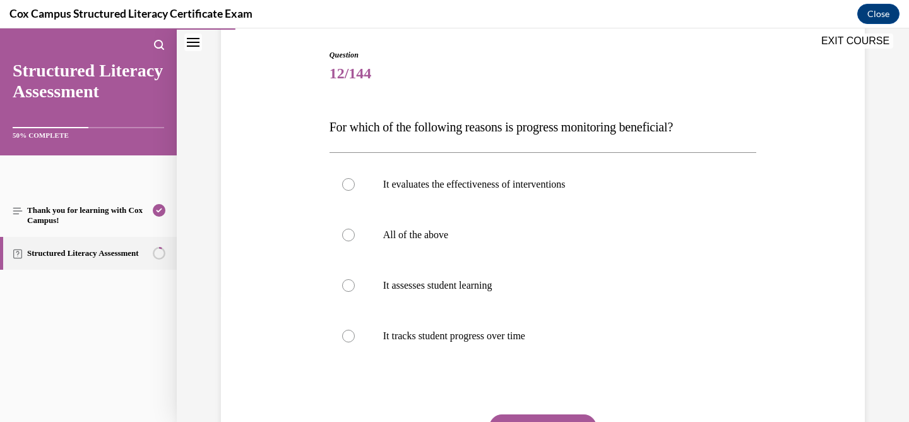
scroll to position [146, 0]
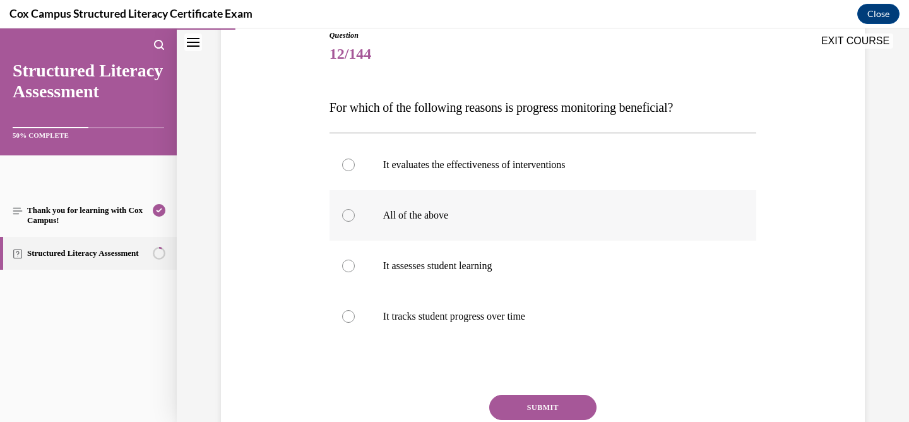
click at [461, 196] on label "All of the above" at bounding box center [542, 215] width 427 height 50
click at [355, 209] on input "All of the above" at bounding box center [348, 215] width 13 height 13
radio input "true"
click at [528, 395] on button "SUBMIT" at bounding box center [542, 407] width 107 height 25
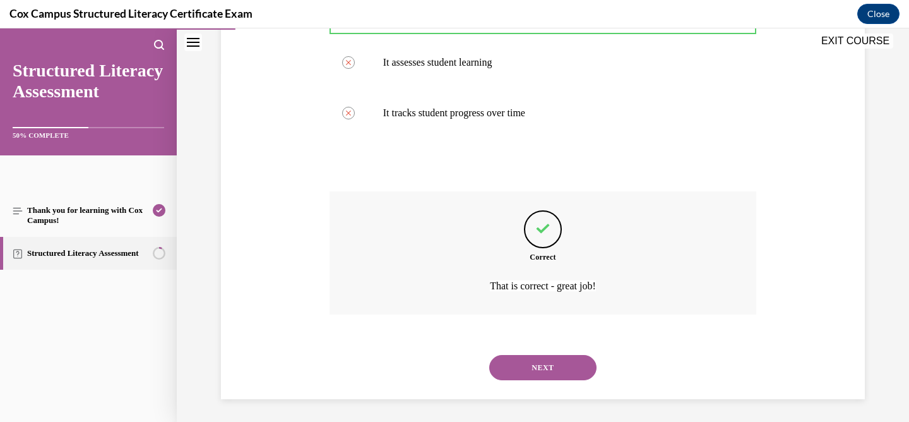
scroll to position [352, 0]
click at [531, 375] on button "NEXT" at bounding box center [542, 364] width 107 height 25
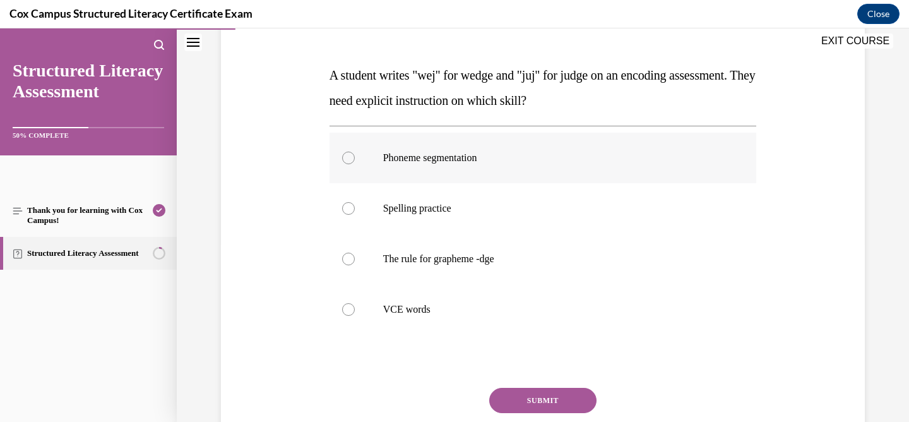
scroll to position [179, 0]
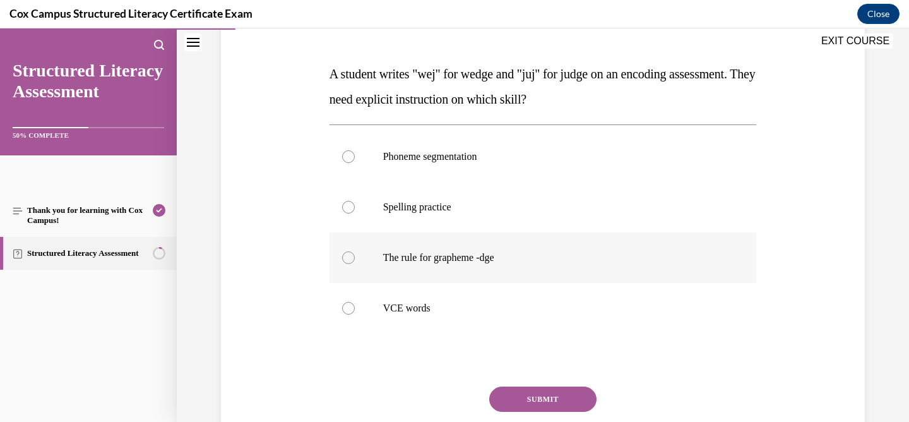
click at [424, 262] on span "The rule for grapheme -dge" at bounding box center [438, 257] width 111 height 11
click at [355, 262] on input "The rule for grapheme -dge" at bounding box center [348, 257] width 13 height 13
radio input "true"
click at [501, 398] on button "SUBMIT" at bounding box center [542, 398] width 107 height 25
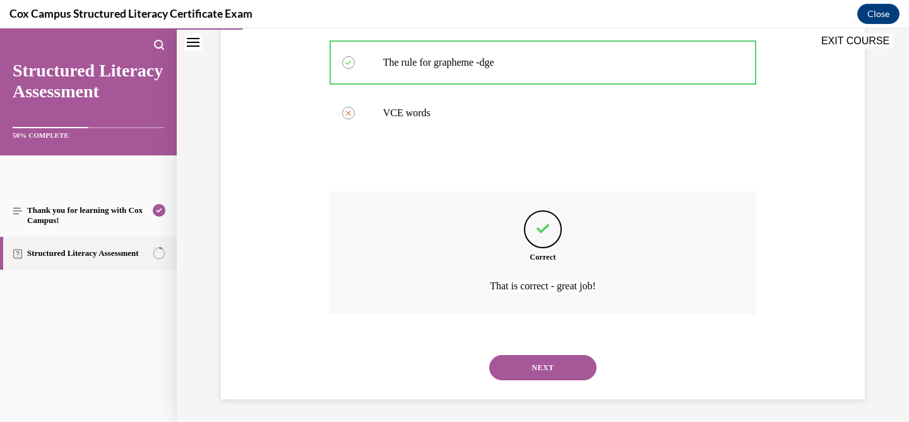
scroll to position [377, 0]
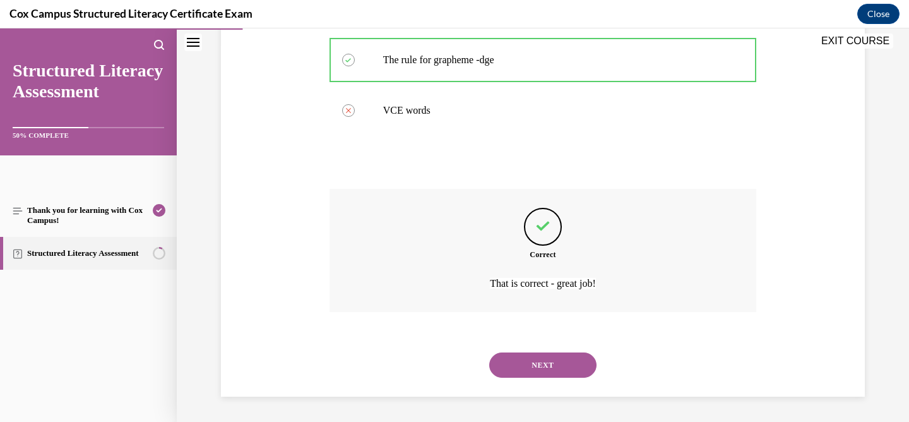
click at [533, 364] on button "NEXT" at bounding box center [542, 364] width 107 height 25
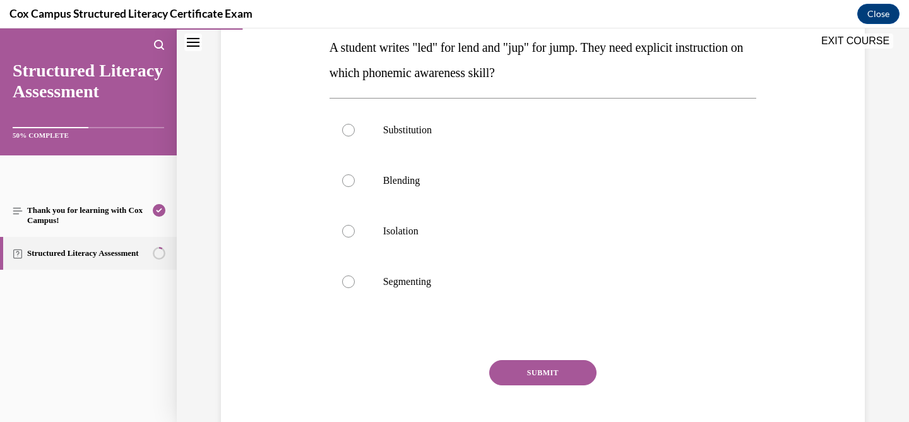
scroll to position [208, 0]
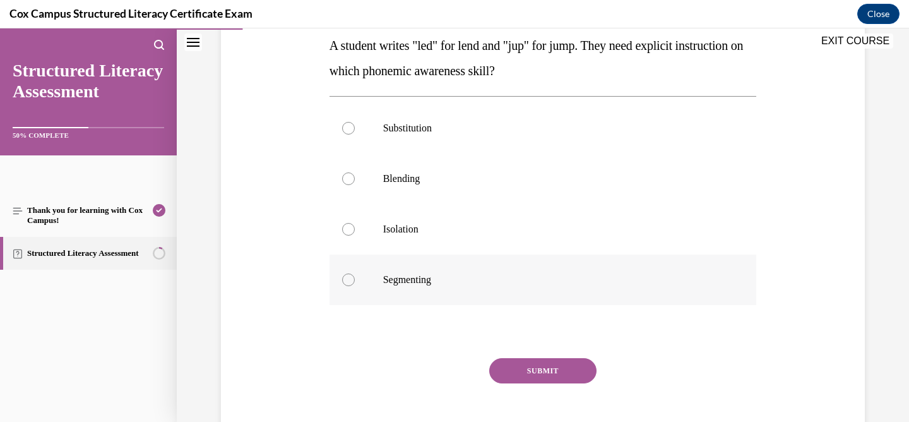
click at [431, 266] on label "Segmenting" at bounding box center [542, 279] width 427 height 50
click at [355, 273] on input "Segmenting" at bounding box center [348, 279] width 13 height 13
radio input "true"
click at [514, 384] on div "SUBMIT" at bounding box center [542, 389] width 427 height 63
click at [514, 374] on button "SUBMIT" at bounding box center [542, 370] width 107 height 25
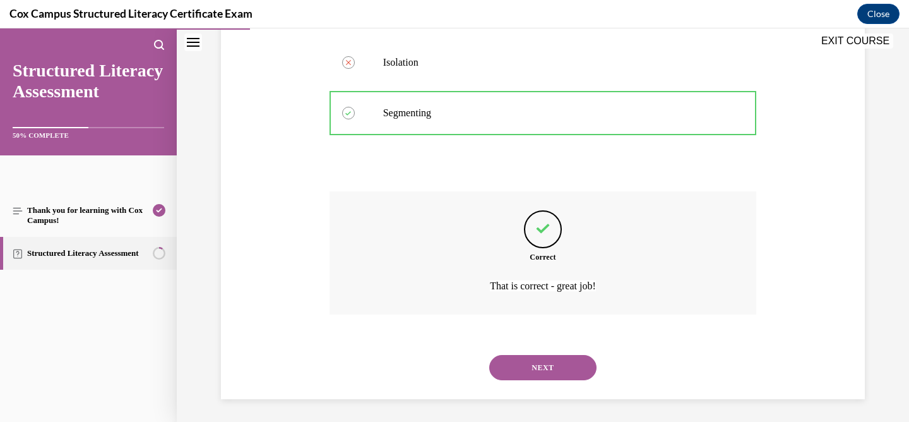
scroll to position [377, 0]
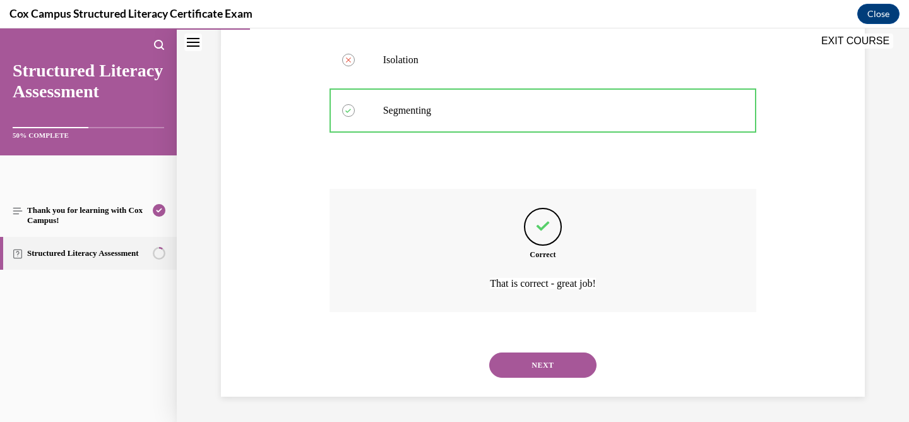
click at [510, 352] on div "NEXT" at bounding box center [542, 365] width 427 height 50
click at [510, 352] on button "NEXT" at bounding box center [542, 364] width 107 height 25
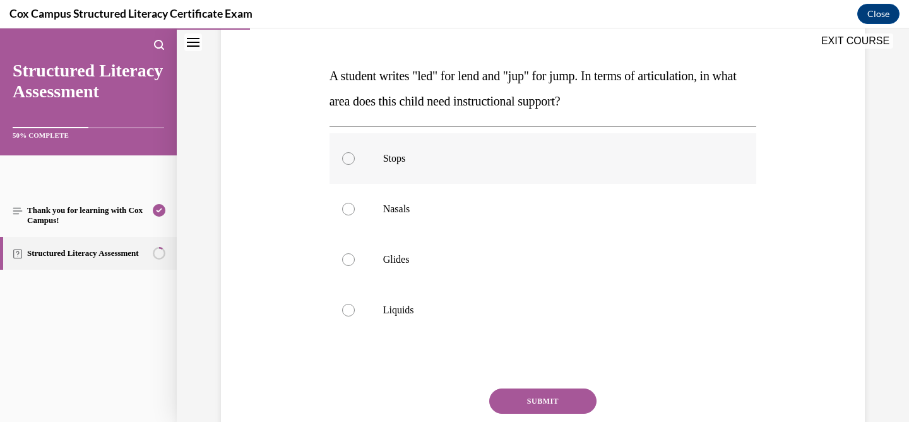
scroll to position [198, 0]
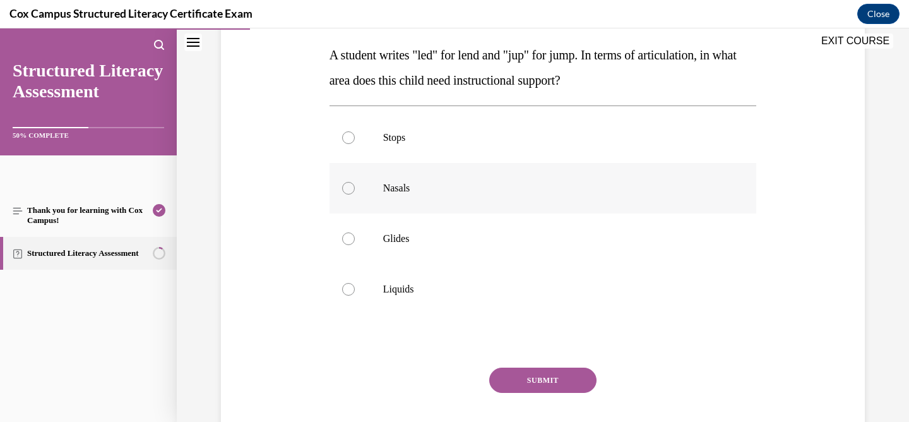
click at [477, 191] on p "Nasals" at bounding box center [554, 188] width 342 height 13
click at [355, 191] on input "Nasals" at bounding box center [348, 188] width 13 height 13
radio input "true"
click at [507, 358] on div "Question 15/144 A student writes "led" for lend and "jup" for jump. In terms of…" at bounding box center [542, 224] width 427 height 494
click at [507, 375] on button "SUBMIT" at bounding box center [542, 379] width 107 height 25
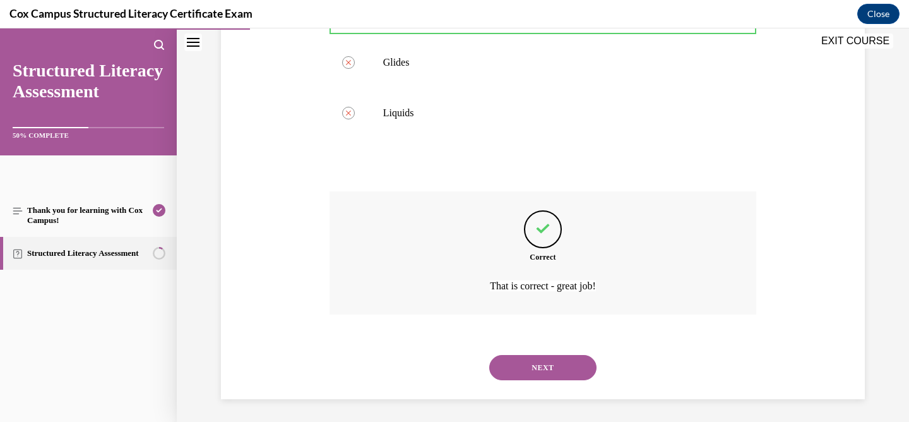
scroll to position [377, 0]
click at [531, 356] on button "NEXT" at bounding box center [542, 364] width 107 height 25
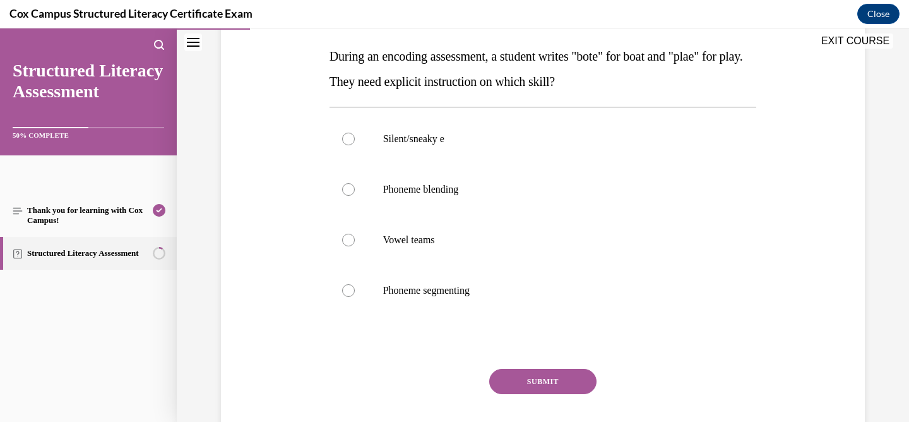
scroll to position [200, 0]
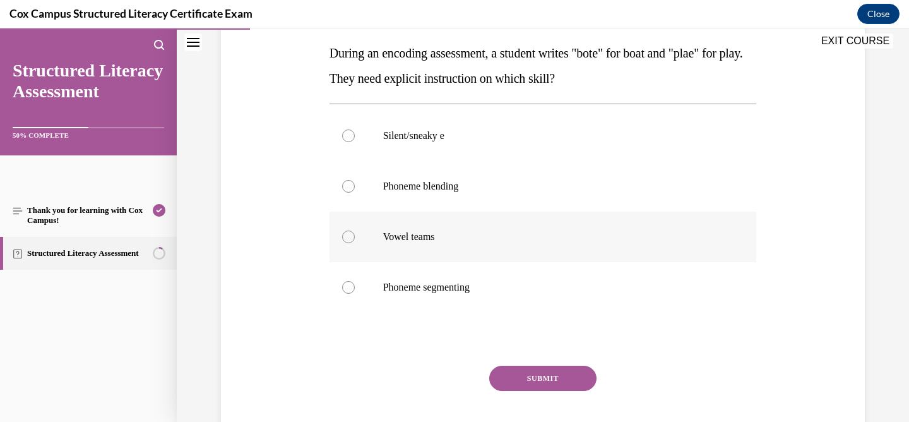
click at [490, 238] on p "Vowel teams" at bounding box center [554, 236] width 342 height 13
click at [355, 238] on input "Vowel teams" at bounding box center [348, 236] width 13 height 13
radio input "true"
click at [542, 391] on div "SUBMIT" at bounding box center [542, 396] width 427 height 63
click at [542, 378] on button "SUBMIT" at bounding box center [542, 377] width 107 height 25
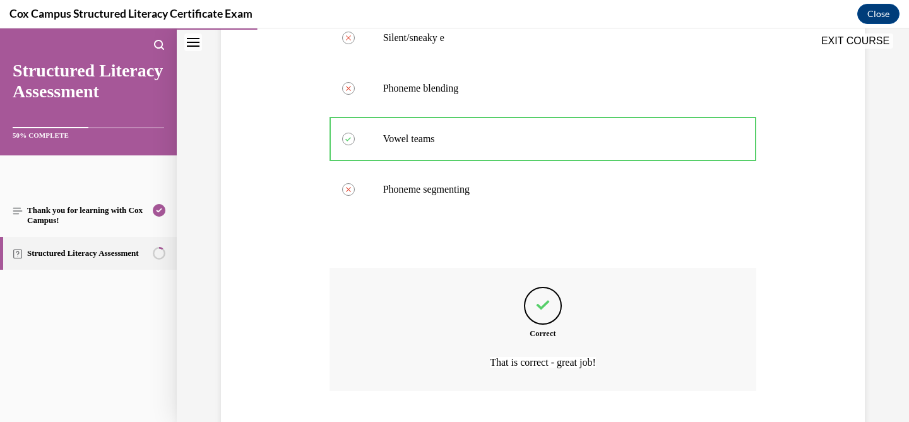
scroll to position [377, 0]
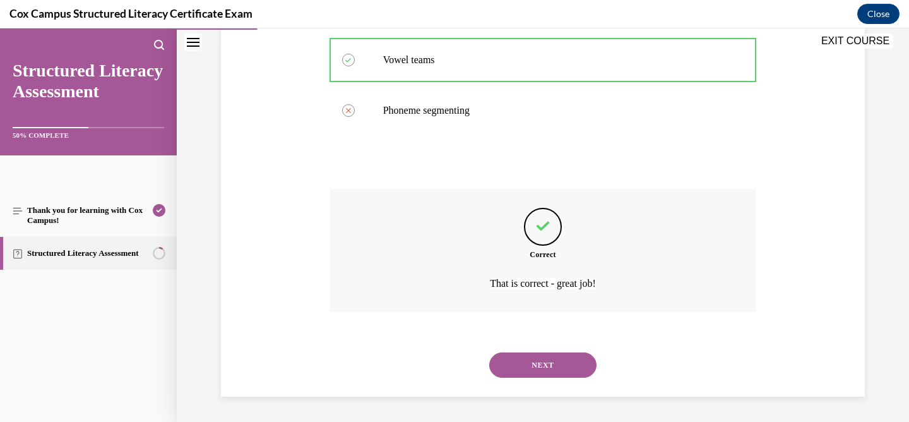
click at [531, 355] on div "NEXT" at bounding box center [542, 365] width 427 height 50
click at [531, 355] on button "NEXT" at bounding box center [542, 364] width 107 height 25
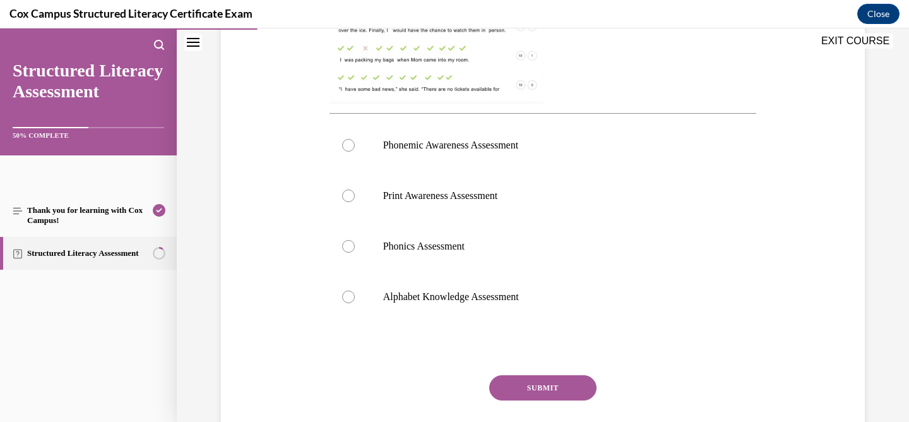
scroll to position [466, 0]
click at [488, 246] on p "Phonics Assessment" at bounding box center [554, 245] width 342 height 13
click at [355, 246] on input "Phonics Assessment" at bounding box center [348, 245] width 13 height 13
radio input "true"
click at [520, 389] on button "SUBMIT" at bounding box center [542, 386] width 107 height 25
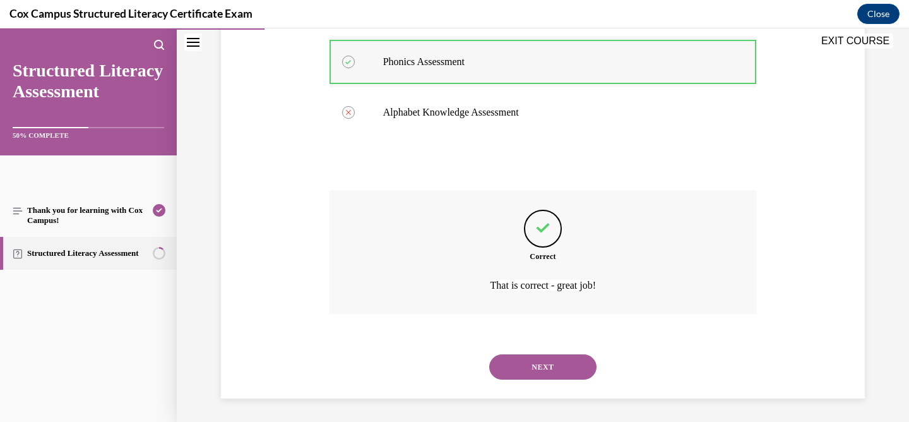
scroll to position [651, 0]
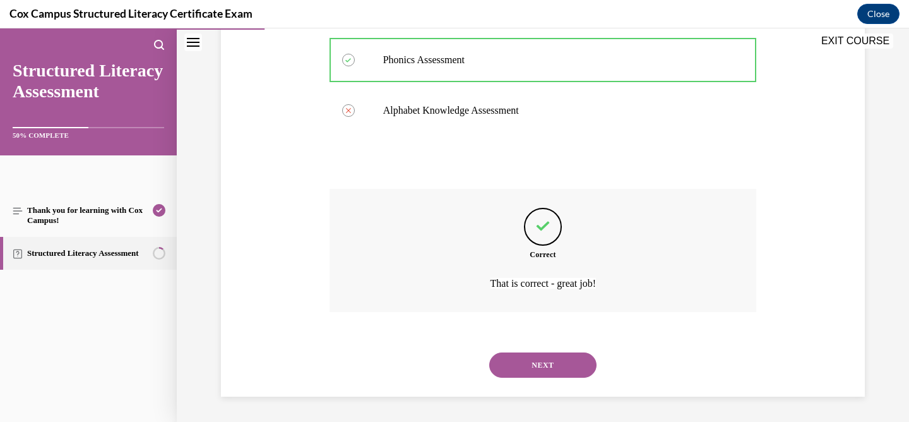
click at [526, 357] on button "NEXT" at bounding box center [542, 364] width 107 height 25
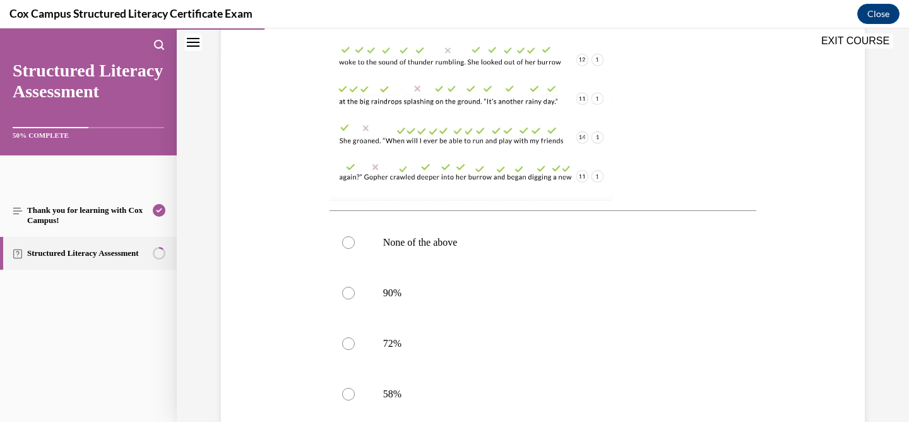
scroll to position [374, 0]
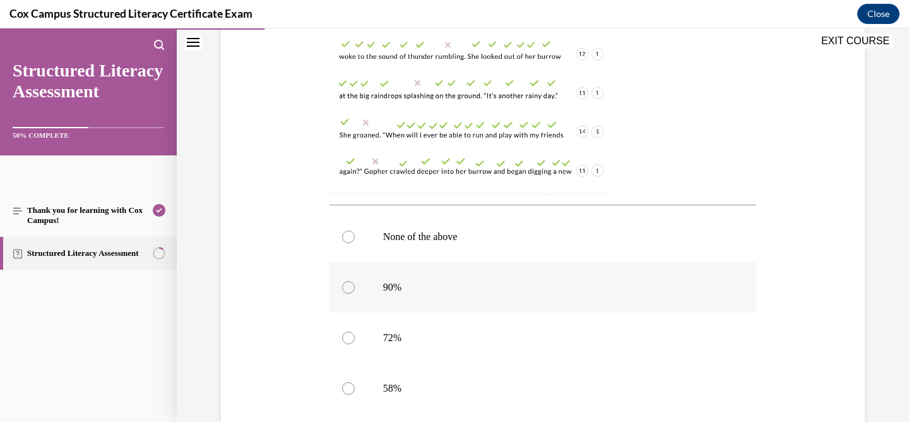
click at [430, 296] on label "90%" at bounding box center [542, 287] width 427 height 50
click at [355, 294] on input "90%" at bounding box center [348, 287] width 13 height 13
radio input "true"
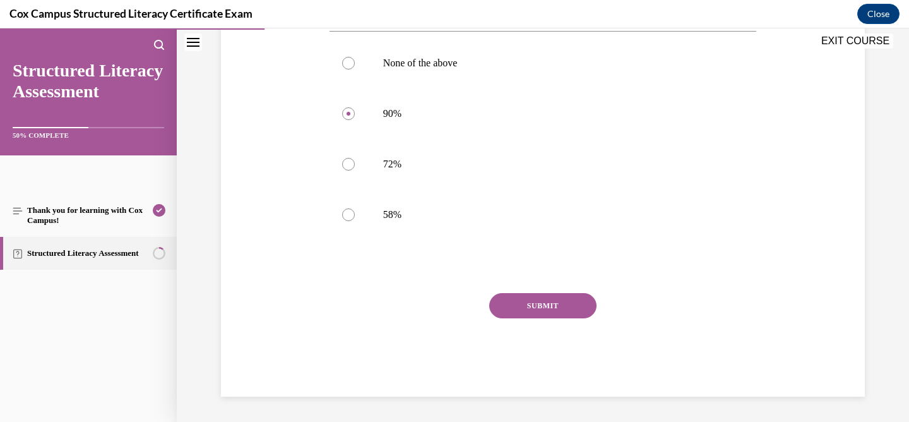
click at [516, 309] on button "SUBMIT" at bounding box center [542, 305] width 107 height 25
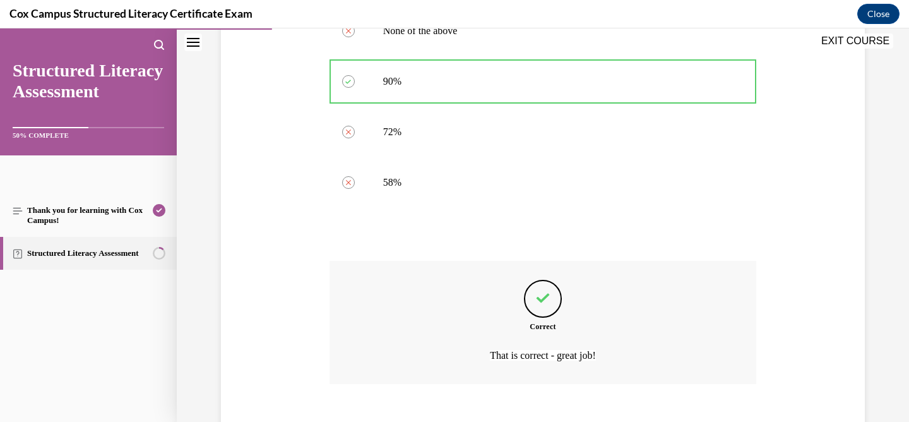
scroll to position [651, 0]
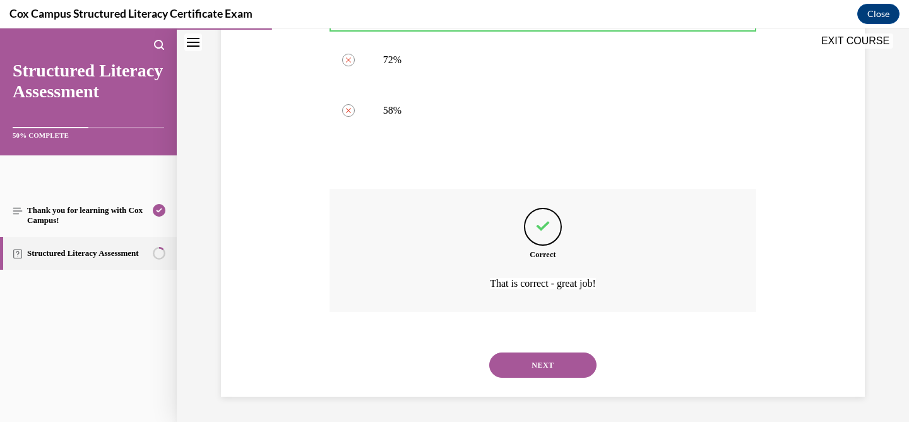
click at [496, 368] on button "NEXT" at bounding box center [542, 364] width 107 height 25
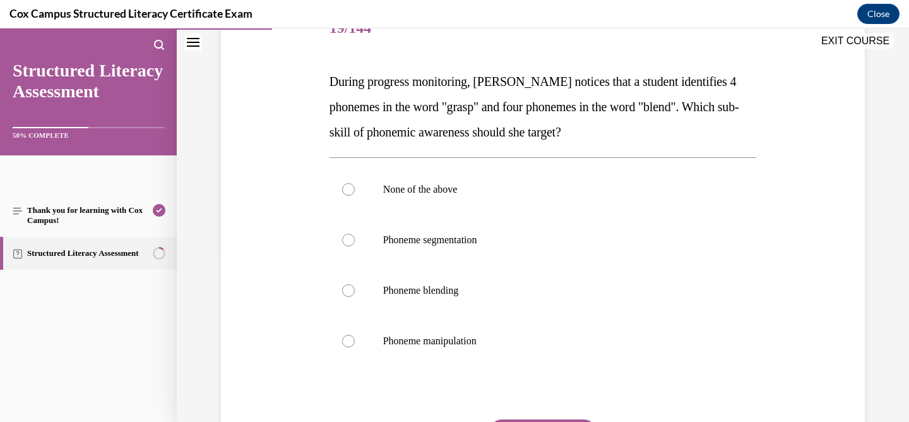
scroll to position [172, 0]
click at [429, 258] on label "Phoneme segmentation" at bounding box center [542, 239] width 427 height 50
click at [355, 246] on input "Phoneme segmentation" at bounding box center [348, 239] width 13 height 13
radio input "true"
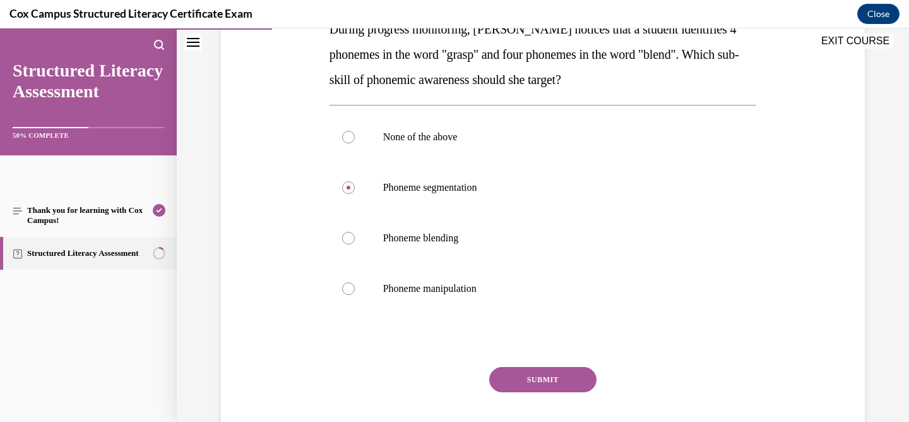
click at [526, 384] on button "SUBMIT" at bounding box center [542, 379] width 107 height 25
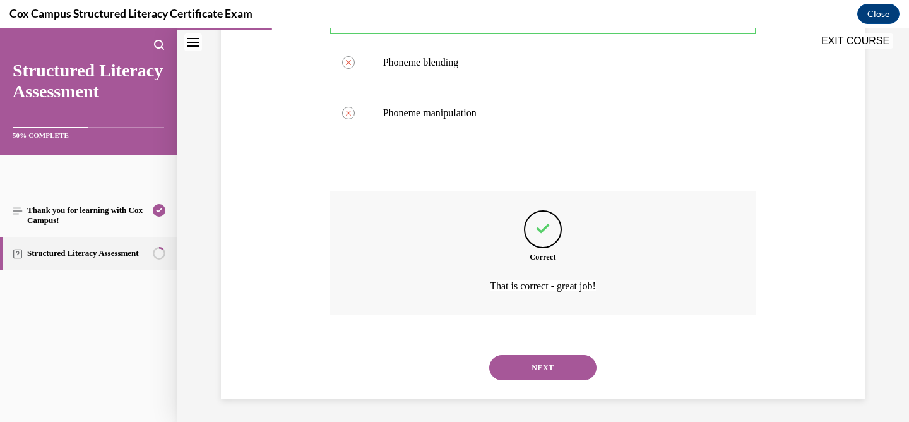
scroll to position [402, 0]
click at [529, 360] on button "NEXT" at bounding box center [542, 364] width 107 height 25
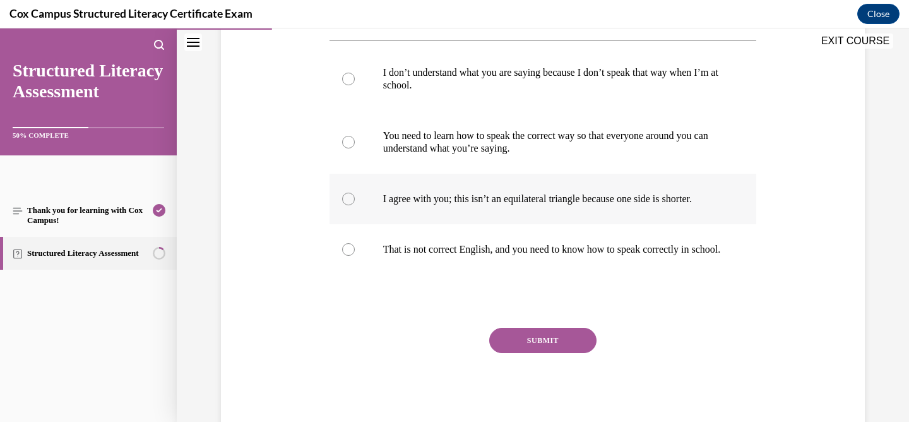
scroll to position [284, 0]
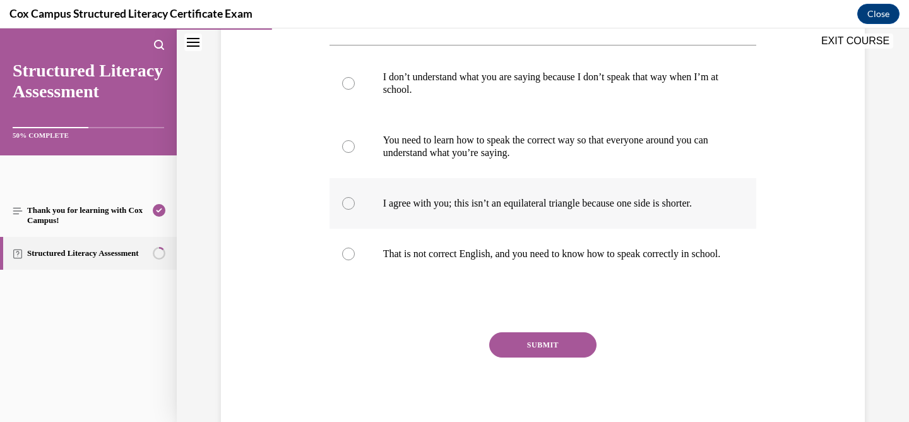
click at [438, 202] on p "I agree with you; this isn’t an equilateral triangle because one side is shorte…" at bounding box center [554, 203] width 342 height 13
click at [355, 202] on input "I agree with you; this isn’t an equilateral triangle because one side is shorte…" at bounding box center [348, 203] width 13 height 13
radio input "true"
click at [515, 345] on button "SUBMIT" at bounding box center [542, 344] width 107 height 25
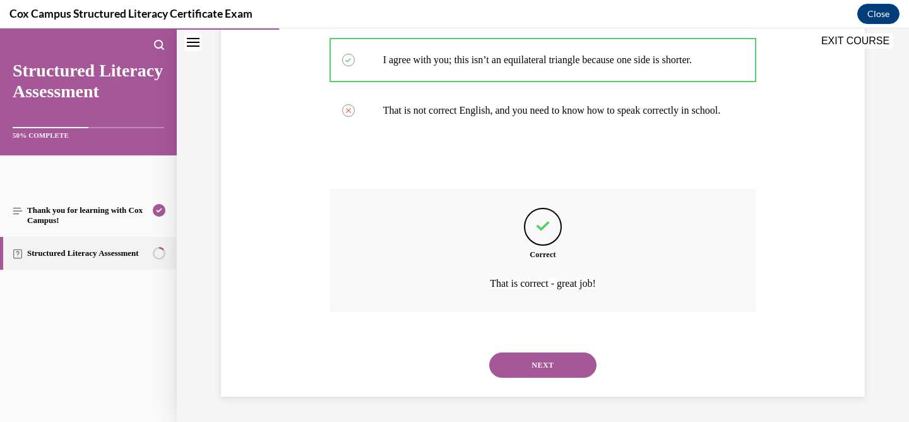
scroll to position [440, 0]
click at [518, 374] on button "NEXT" at bounding box center [542, 364] width 107 height 25
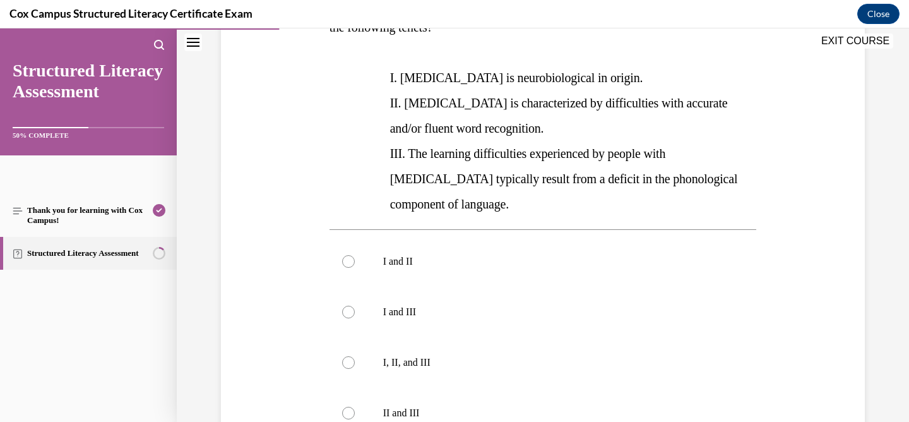
scroll to position [256, 0]
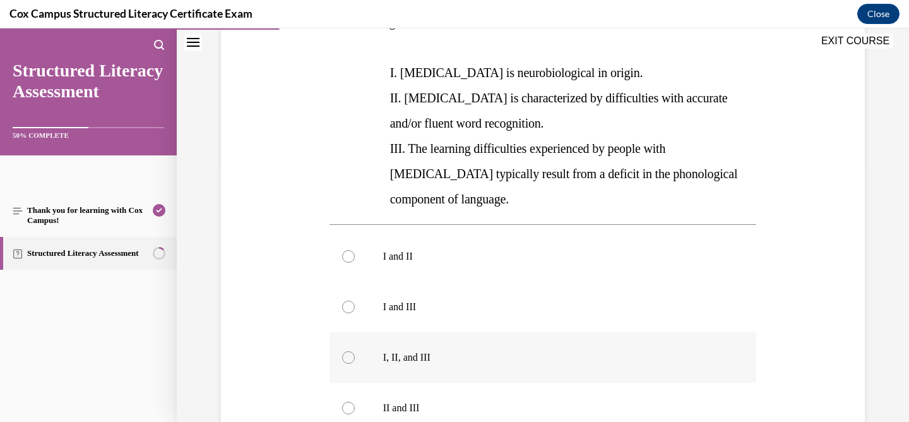
click at [421, 332] on label "I, II, and III" at bounding box center [542, 357] width 427 height 50
click at [355, 351] on input "I, II, and III" at bounding box center [348, 357] width 13 height 13
radio input "true"
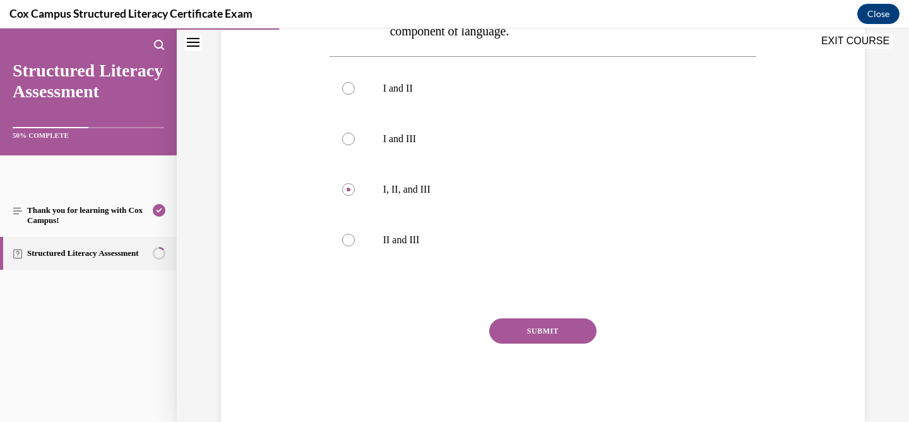
click at [501, 318] on button "SUBMIT" at bounding box center [542, 330] width 107 height 25
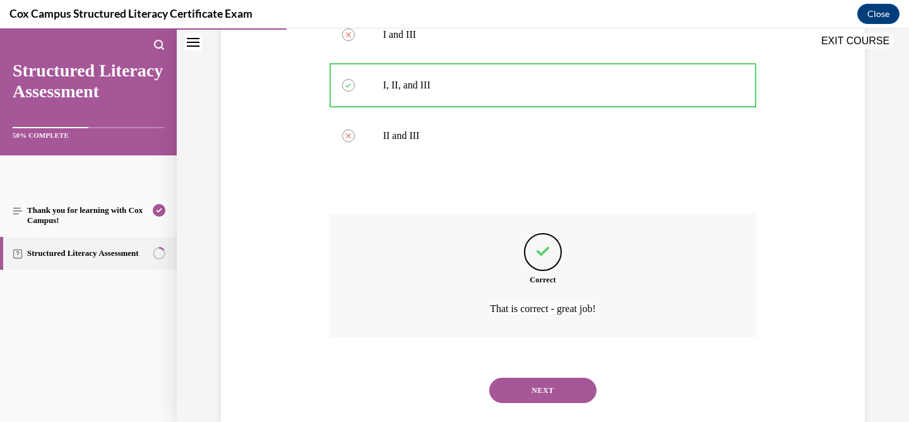
click at [537, 377] on button "NEXT" at bounding box center [542, 389] width 107 height 25
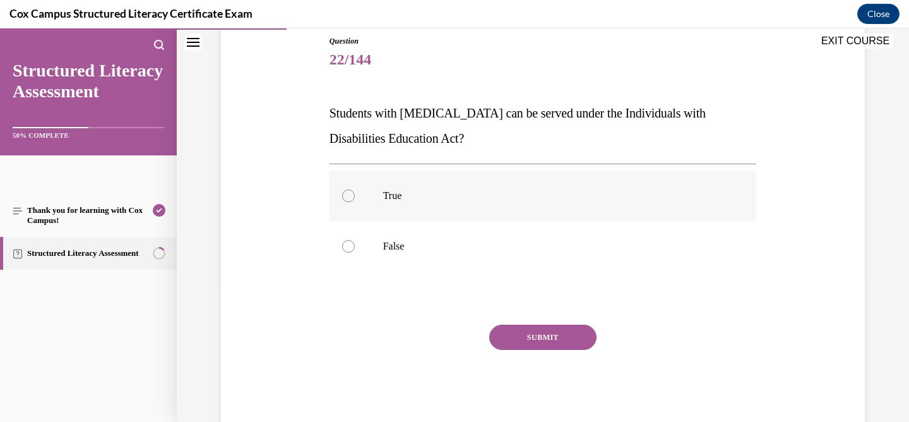
scroll to position [172, 0]
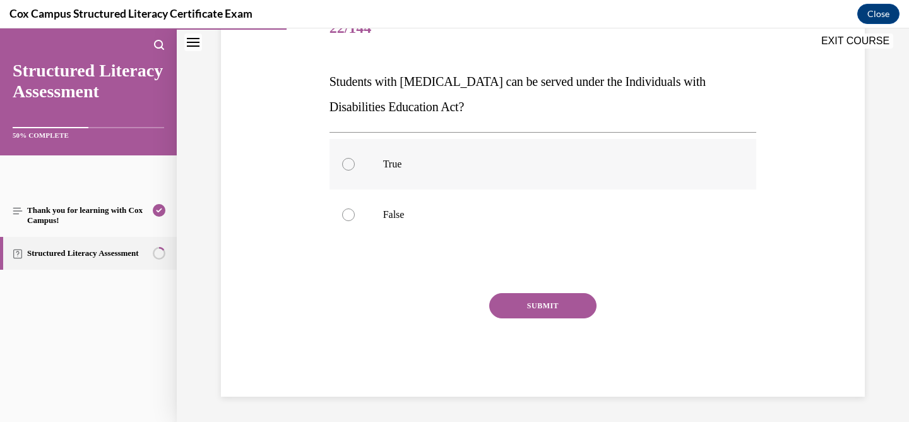
click at [448, 179] on label "True" at bounding box center [542, 164] width 427 height 50
click at [355, 170] on input "True" at bounding box center [348, 164] width 13 height 13
radio input "true"
click at [531, 309] on button "SUBMIT" at bounding box center [542, 305] width 107 height 25
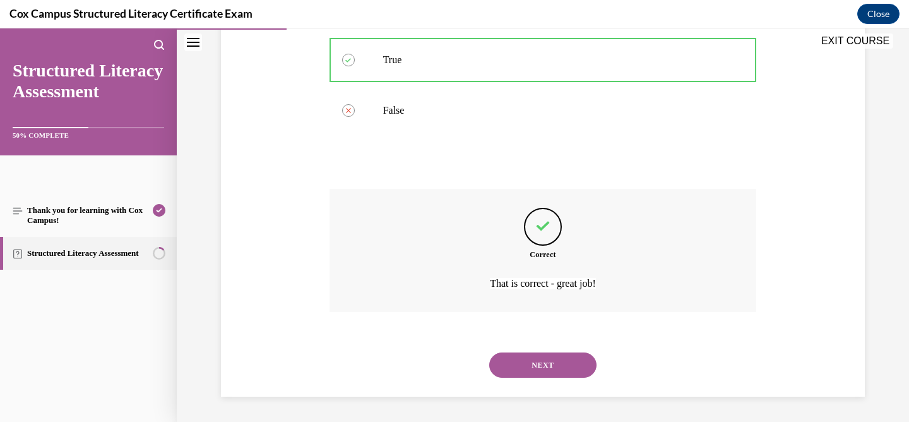
click at [535, 362] on button "NEXT" at bounding box center [542, 364] width 107 height 25
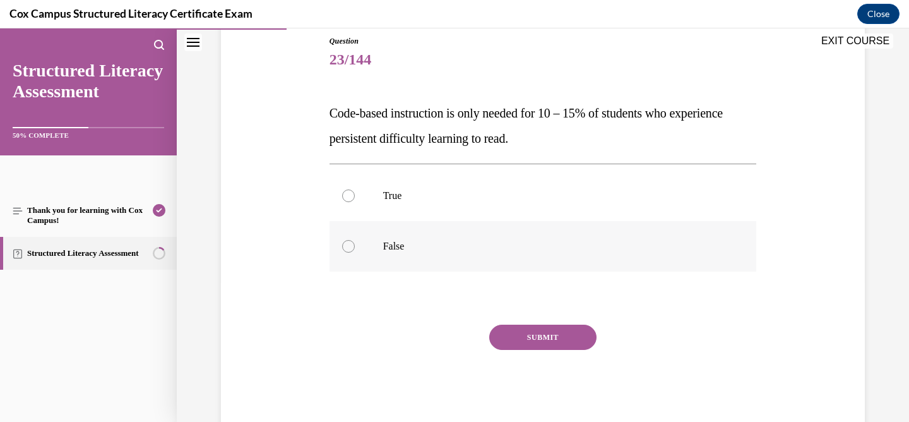
click at [546, 228] on label "False" at bounding box center [542, 246] width 427 height 50
click at [355, 240] on input "False" at bounding box center [348, 246] width 13 height 13
radio input "true"
click at [545, 329] on button "SUBMIT" at bounding box center [542, 336] width 107 height 25
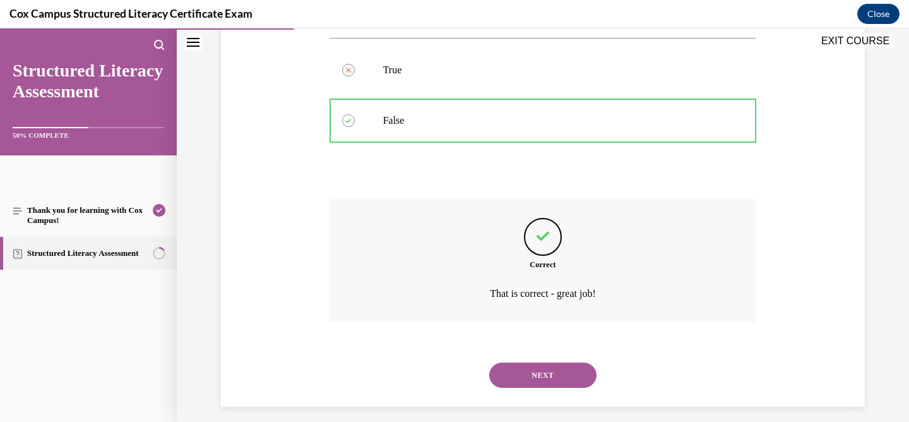
scroll to position [276, 0]
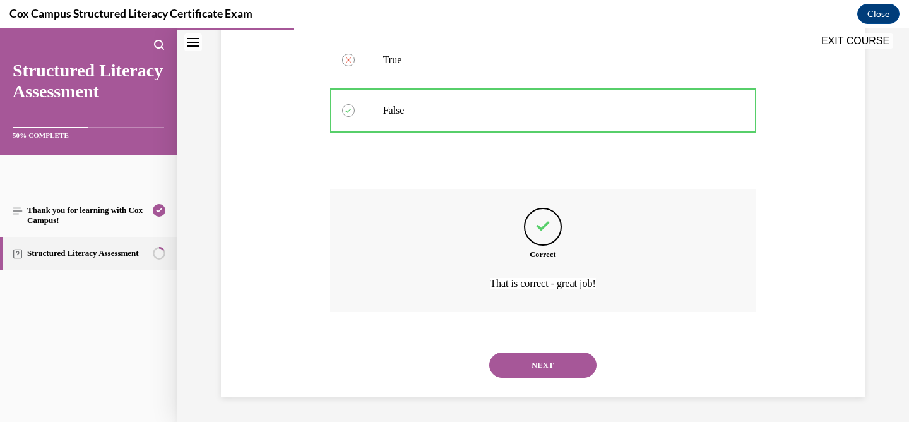
click at [541, 369] on button "NEXT" at bounding box center [542, 364] width 107 height 25
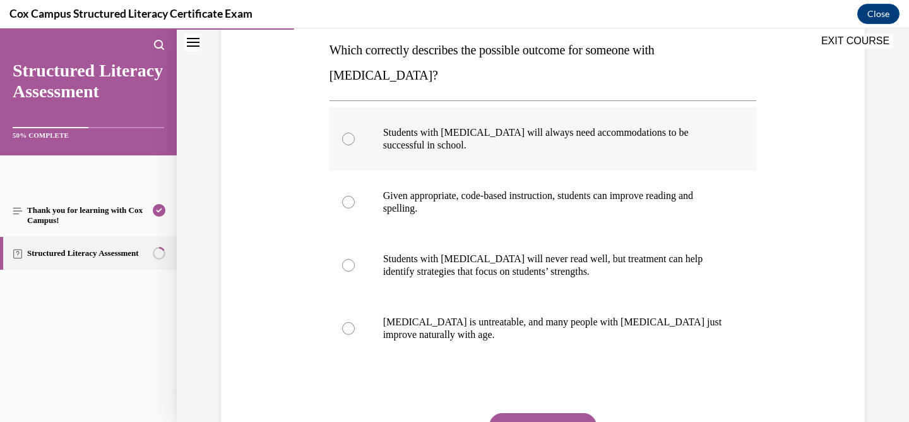
scroll to position [204, 0]
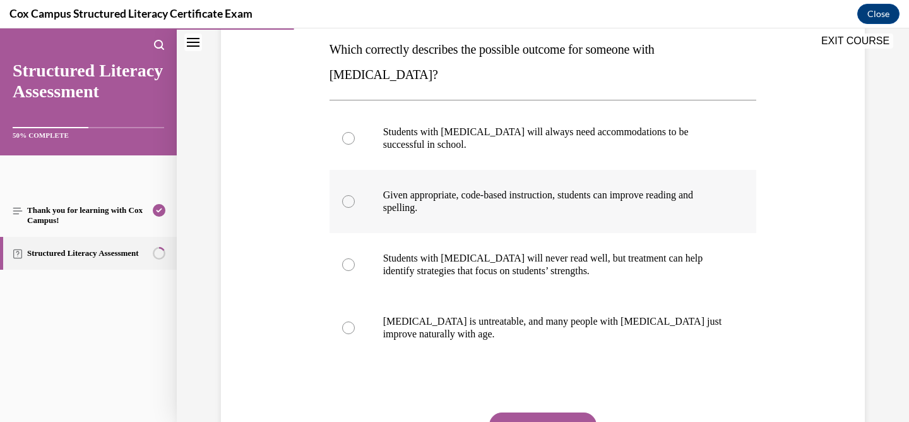
click at [513, 189] on p "Given appropriate, code-based instruction, students can improve reading and spe…" at bounding box center [554, 201] width 342 height 25
click at [355, 195] on input "Given appropriate, code-based instruction, students can improve reading and spe…" at bounding box center [348, 201] width 13 height 13
radio input "true"
click at [499, 412] on button "SUBMIT" at bounding box center [542, 424] width 107 height 25
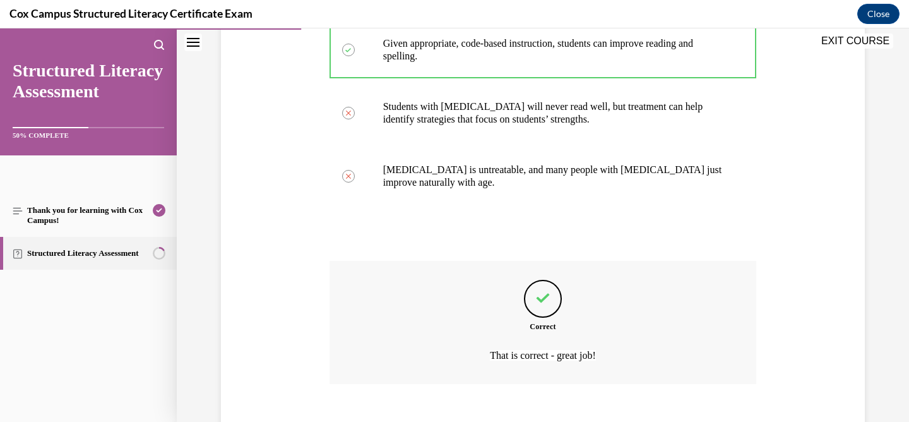
scroll to position [402, 0]
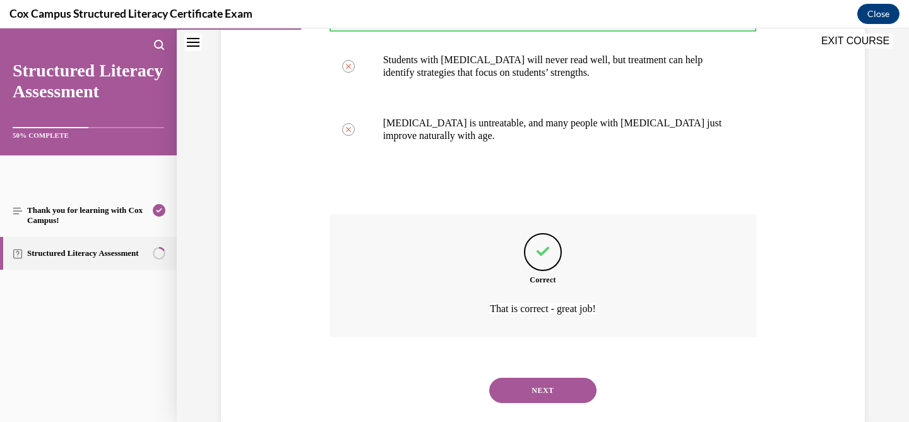
click at [527, 377] on button "NEXT" at bounding box center [542, 389] width 107 height 25
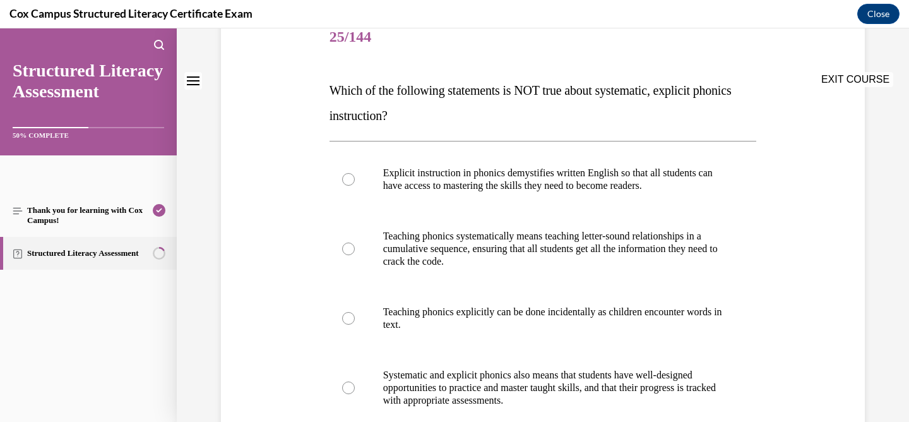
scroll to position [0, 0]
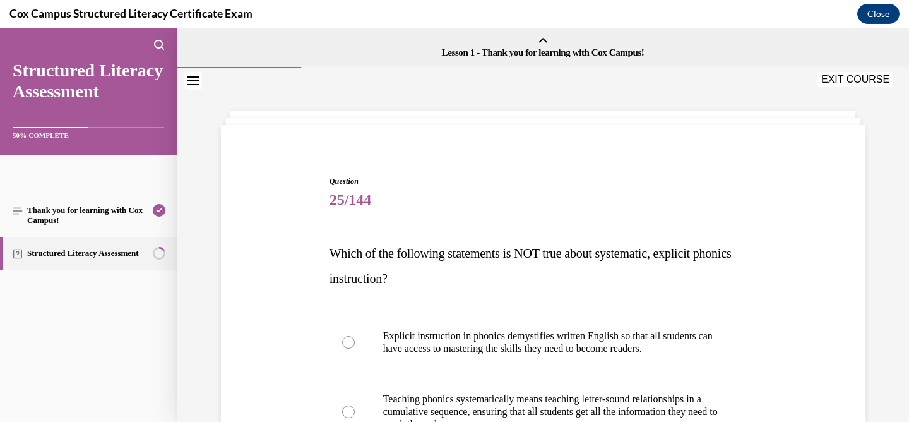
click at [817, 86] on div "EXIT COURSE" at bounding box center [856, 79] width 79 height 15
click at [826, 86] on button "EXIT COURSE" at bounding box center [855, 79] width 76 height 15
